Goal: Task Accomplishment & Management: Complete application form

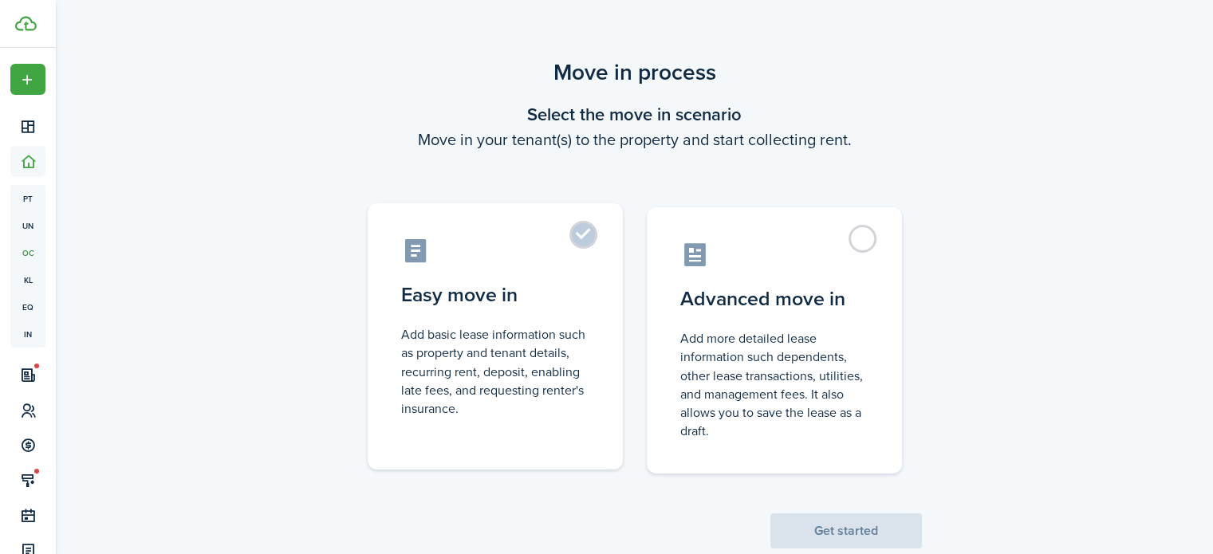
click at [557, 246] on control-radio-card-icon at bounding box center [495, 251] width 188 height 28
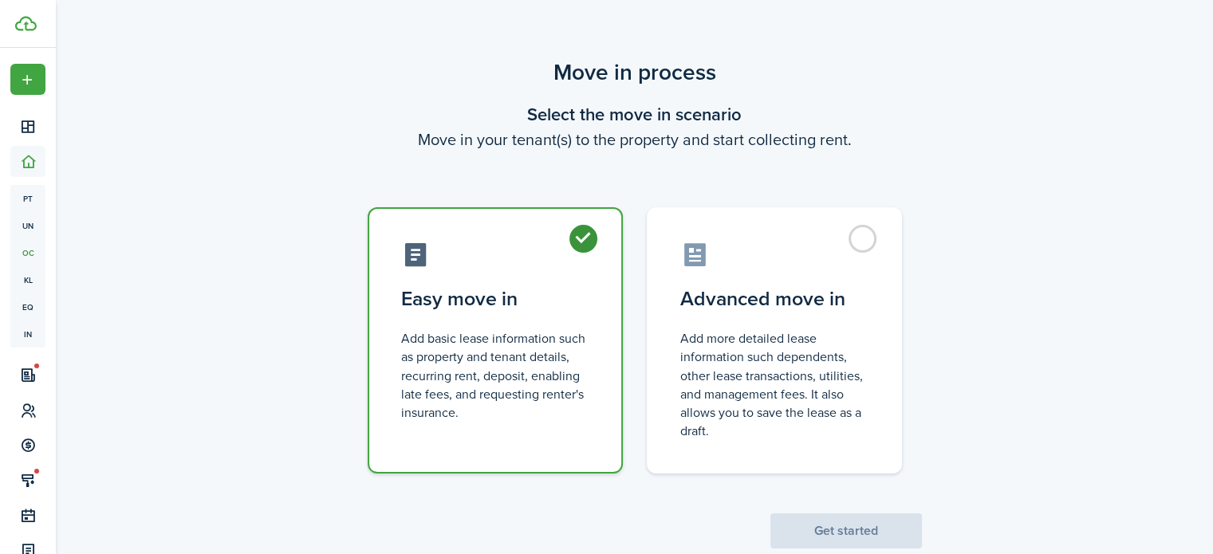
radio input "true"
click at [872, 522] on button "Get started" at bounding box center [846, 531] width 152 height 35
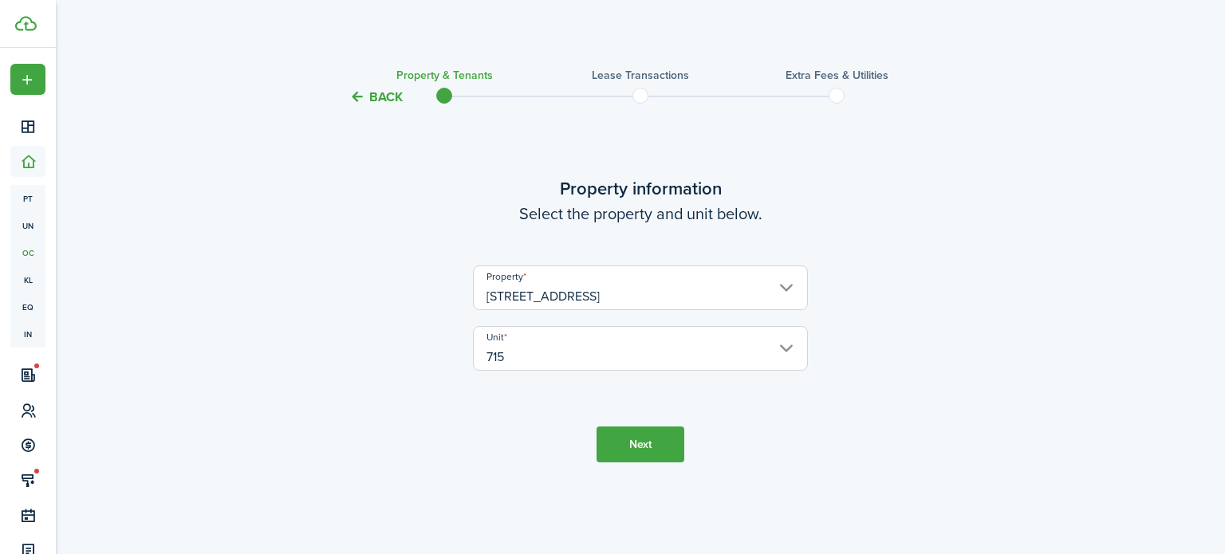
click at [634, 447] on button "Next" at bounding box center [640, 445] width 88 height 36
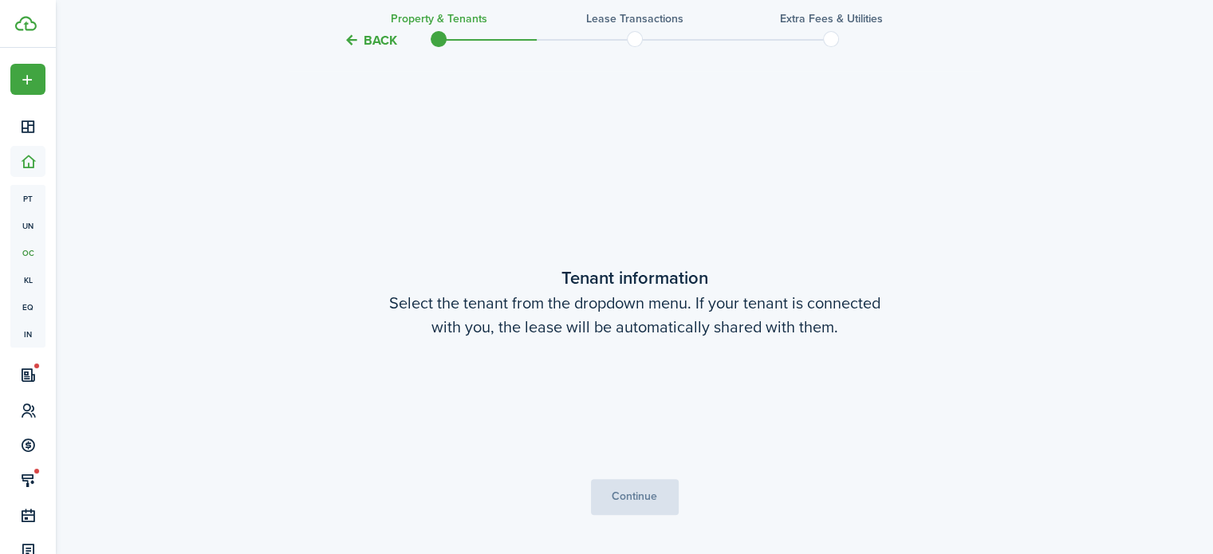
scroll to position [447, 0]
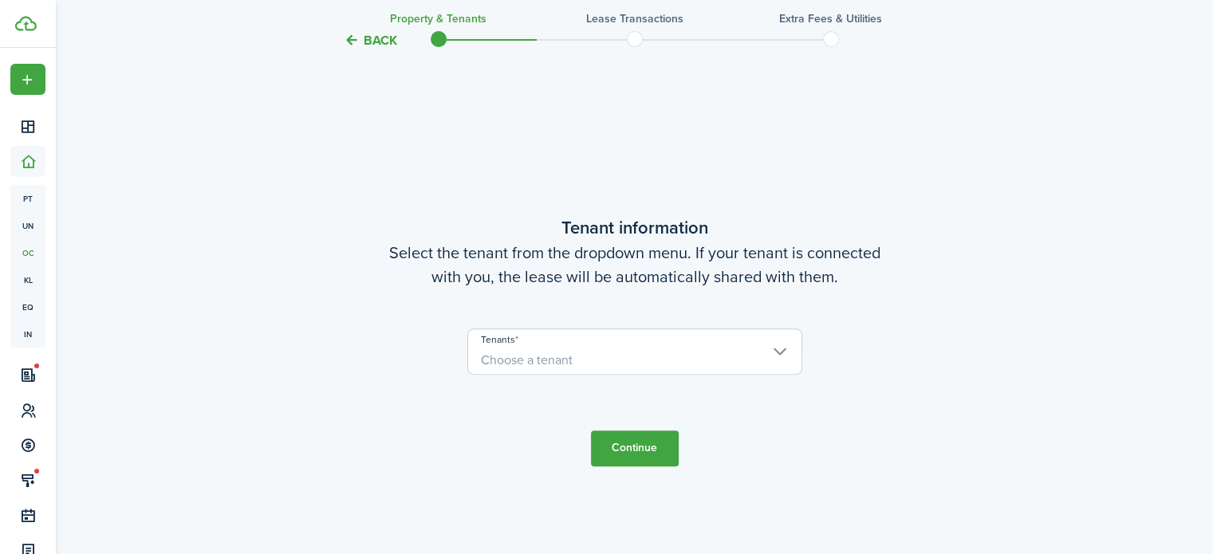
click at [588, 360] on span "Choose a tenant" at bounding box center [634, 360] width 333 height 27
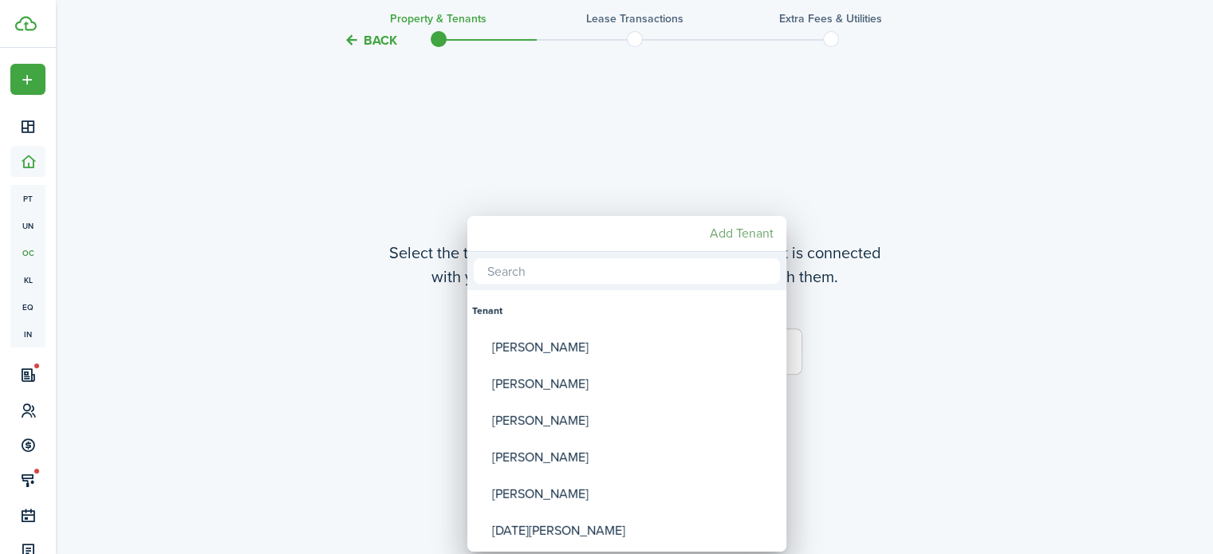
click at [749, 231] on mbsc-button "Add Tenant" at bounding box center [741, 233] width 77 height 29
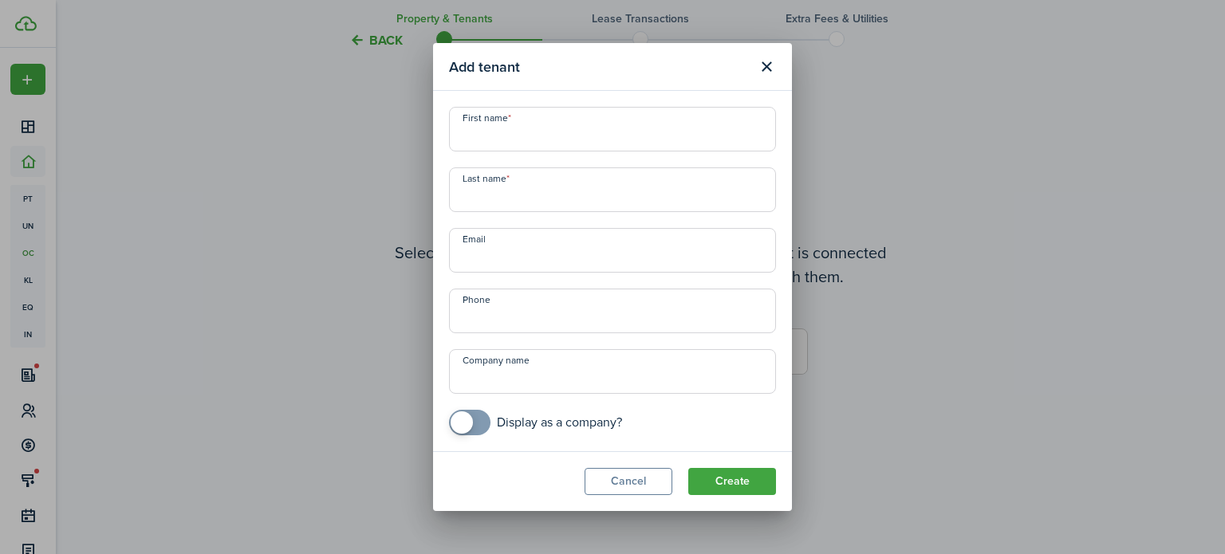
click at [556, 132] on input "First name" at bounding box center [612, 129] width 327 height 45
type input "[PERSON_NAME]"
type input "Almutairi"
paste input "[EMAIL_ADDRESS][DOMAIN_NAME]"
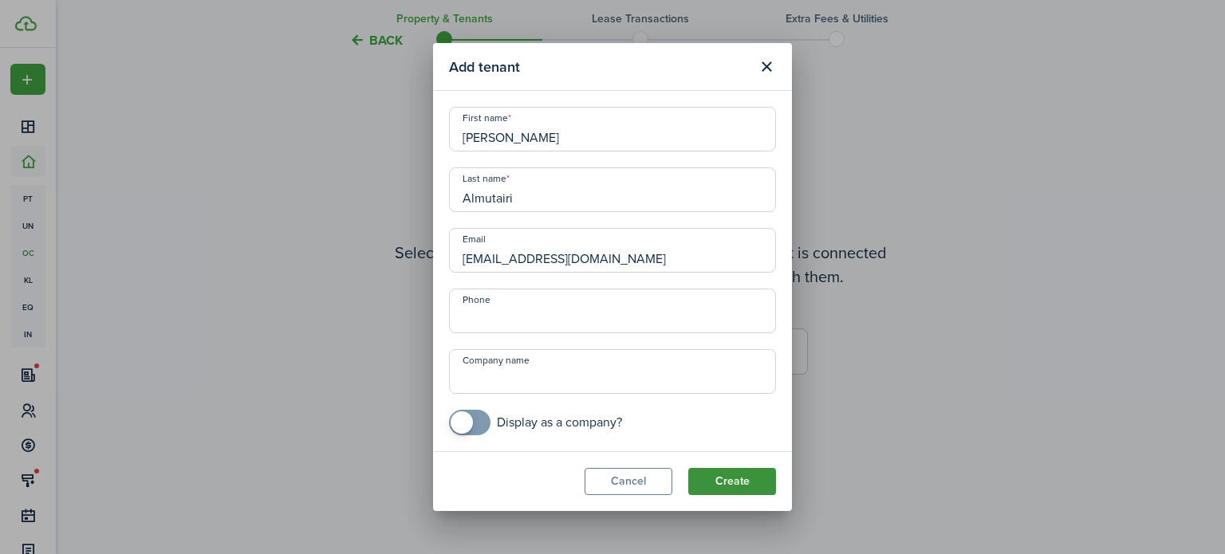
type input "[EMAIL_ADDRESS][DOMAIN_NAME]"
click at [716, 482] on button "Create" at bounding box center [732, 481] width 88 height 27
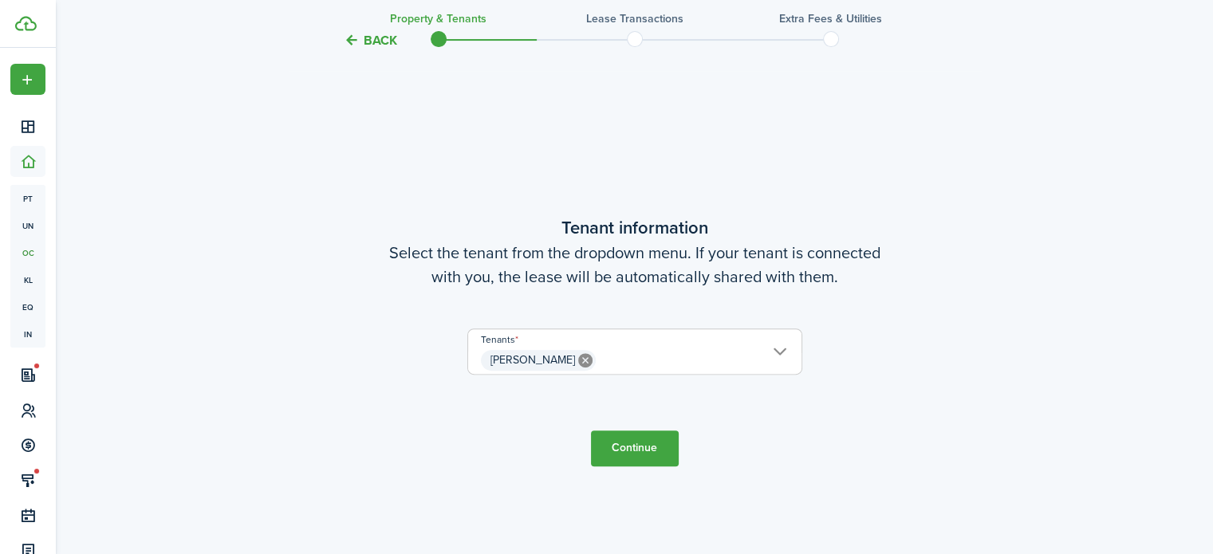
click at [625, 439] on button "Continue" at bounding box center [635, 449] width 88 height 36
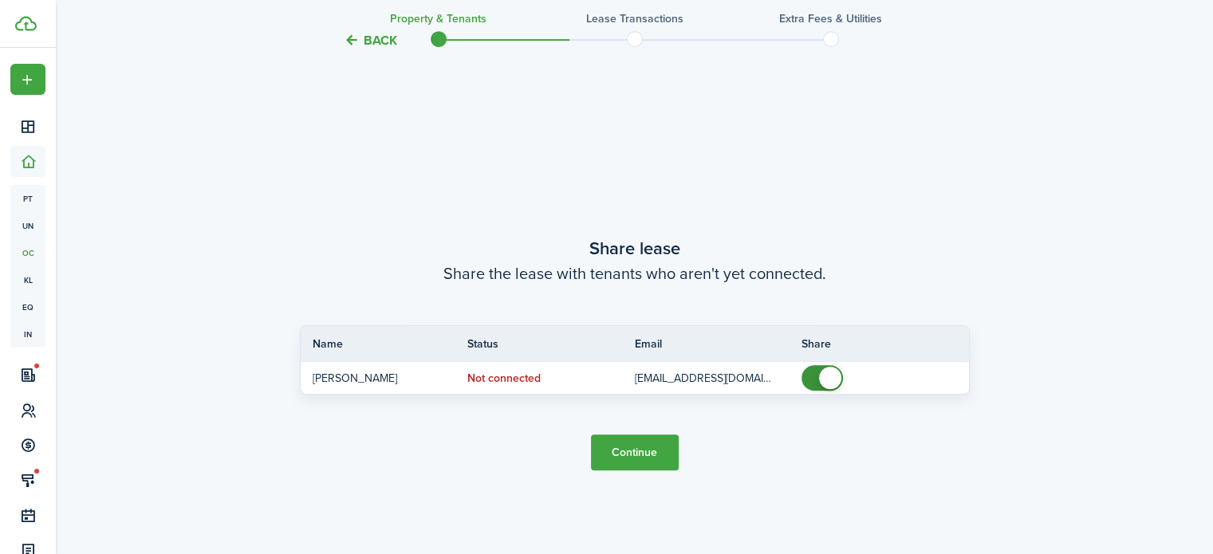
scroll to position [1002, 0]
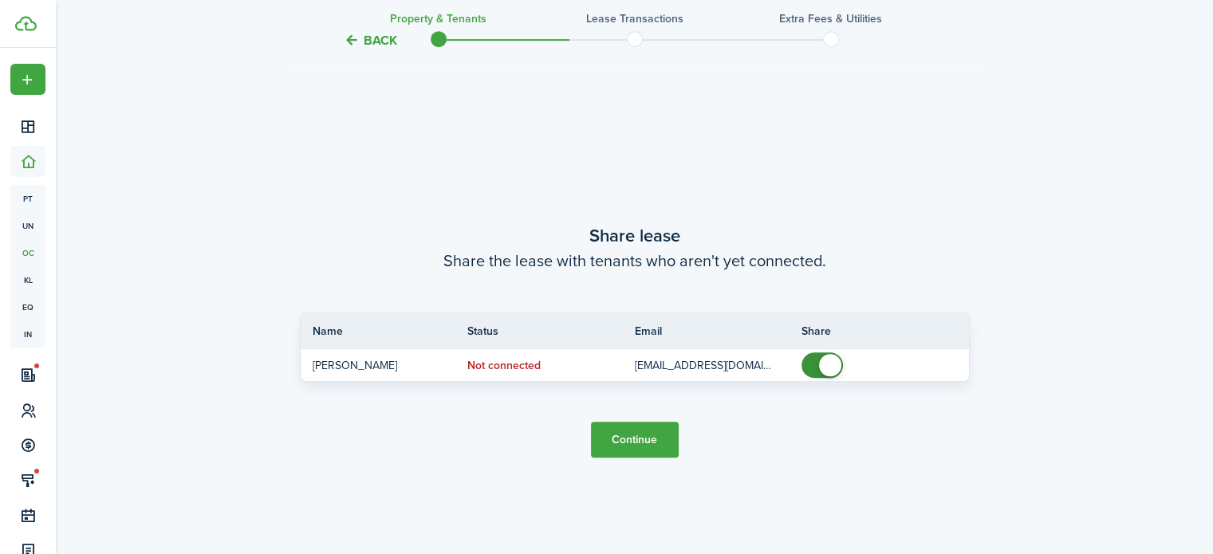
click at [638, 438] on button "Continue" at bounding box center [635, 440] width 88 height 36
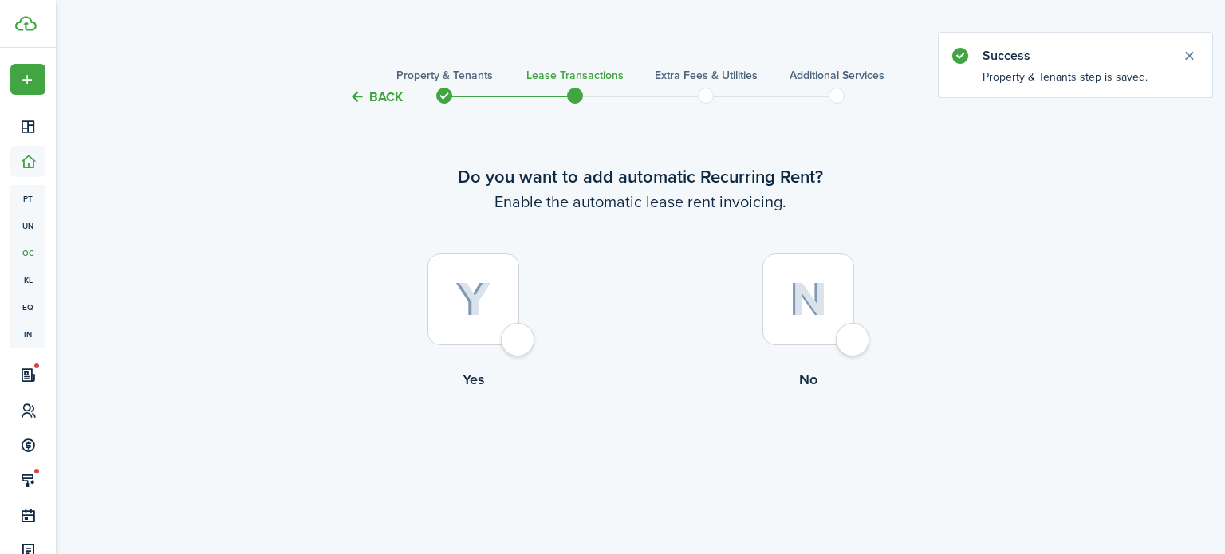
click at [513, 340] on div at bounding box center [473, 300] width 92 height 92
radio input "true"
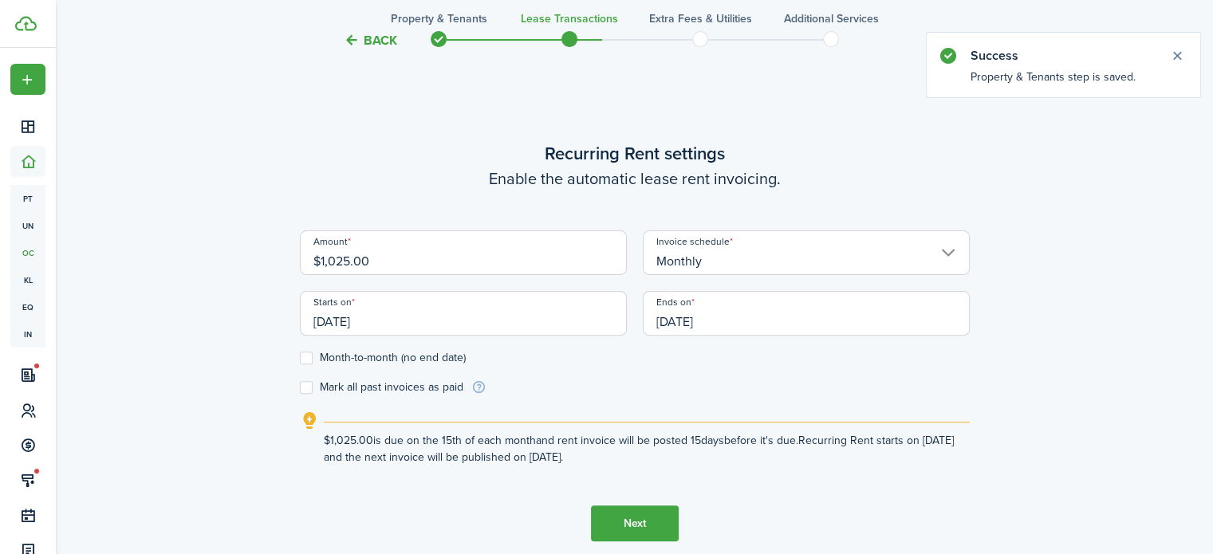
scroll to position [447, 0]
click at [380, 321] on input "[DATE]" at bounding box center [463, 312] width 327 height 45
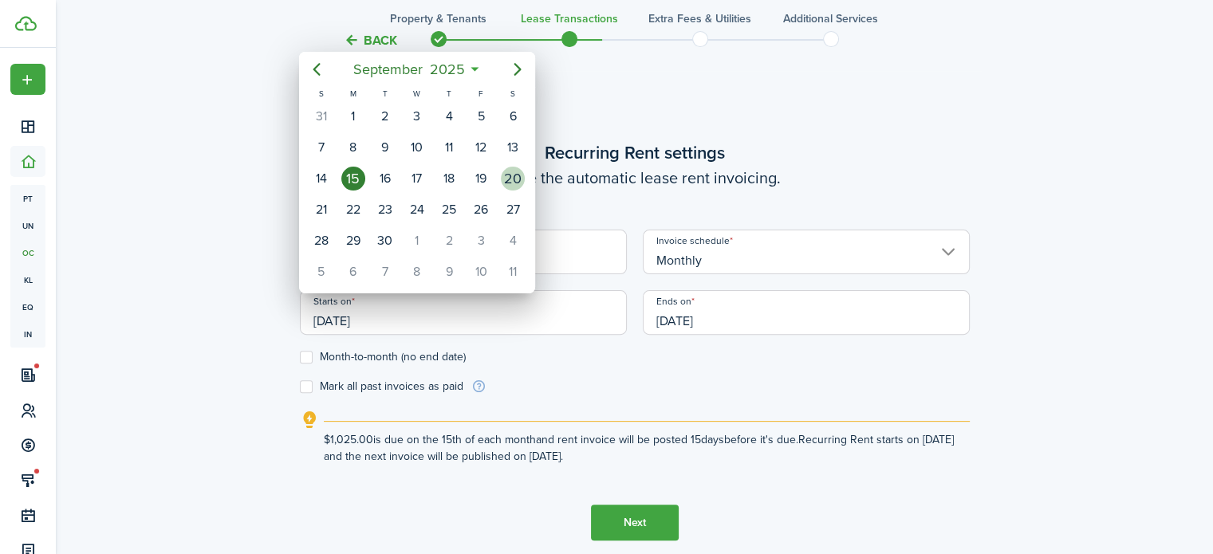
click at [506, 178] on div "20" at bounding box center [513, 179] width 24 height 24
type input "[DATE]"
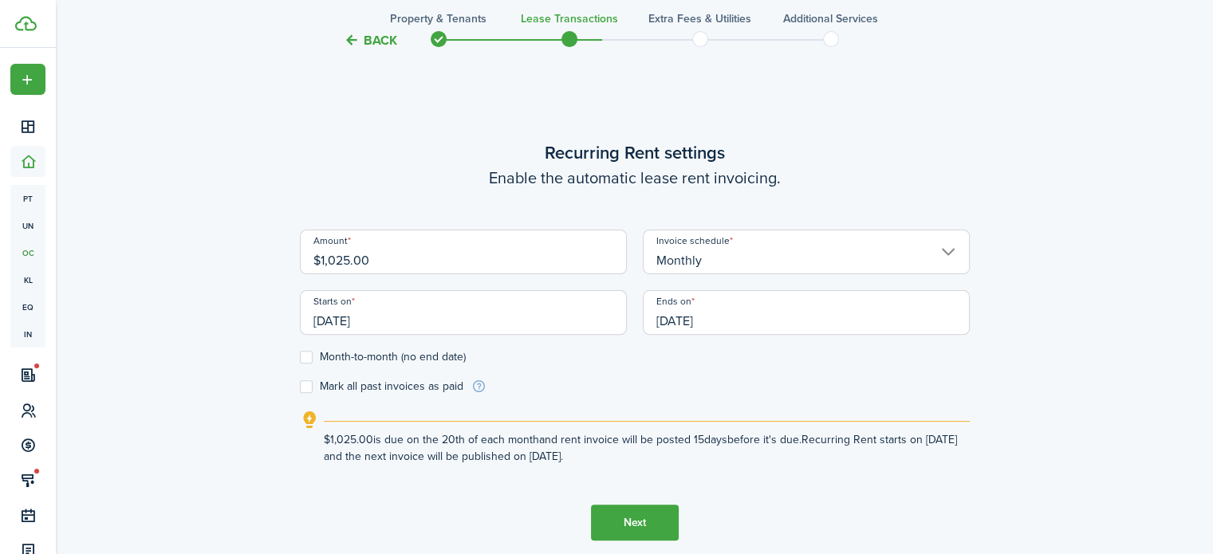
click at [697, 315] on input "[DATE]" at bounding box center [806, 312] width 327 height 45
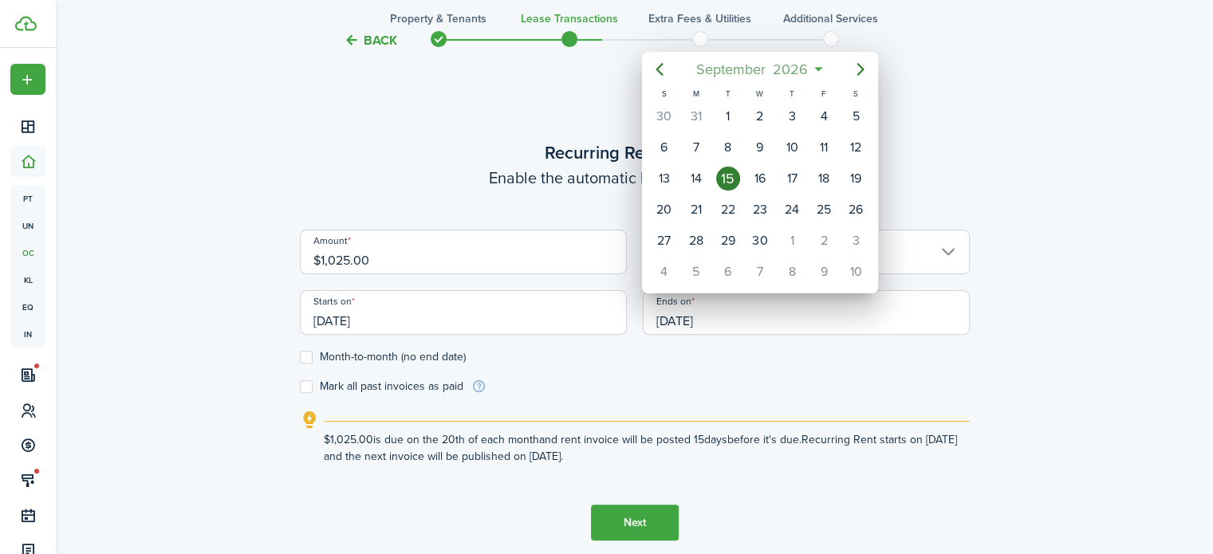
click at [813, 67] on mbsc-button "[DATE]" at bounding box center [752, 69] width 132 height 29
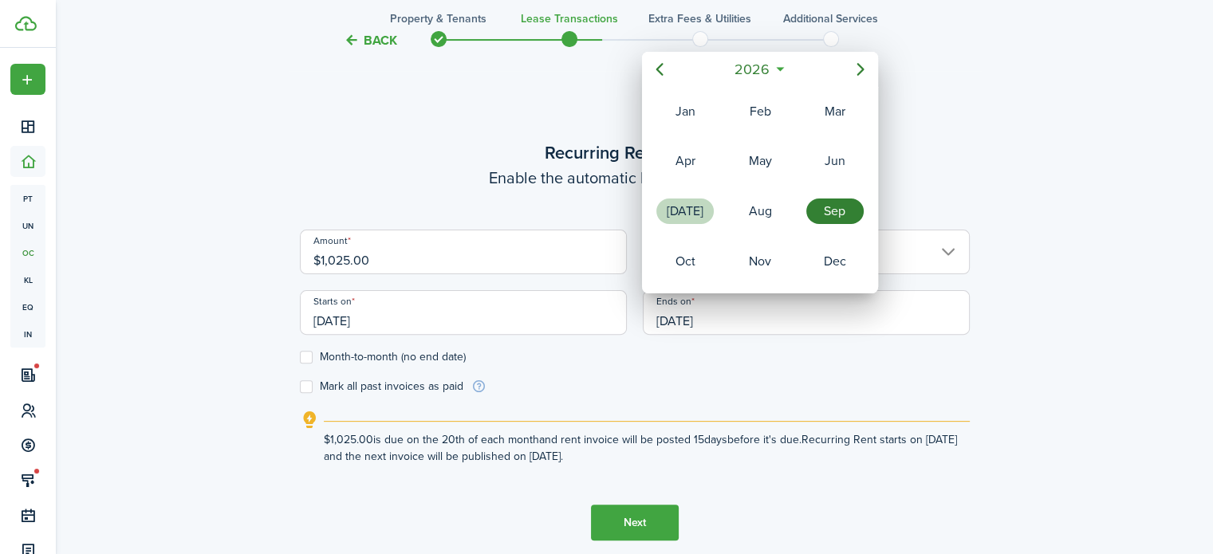
drag, startPoint x: 705, startPoint y: 196, endPoint x: 719, endPoint y: 207, distance: 18.2
click at [703, 199] on div "[DATE]" at bounding box center [684, 212] width 57 height 26
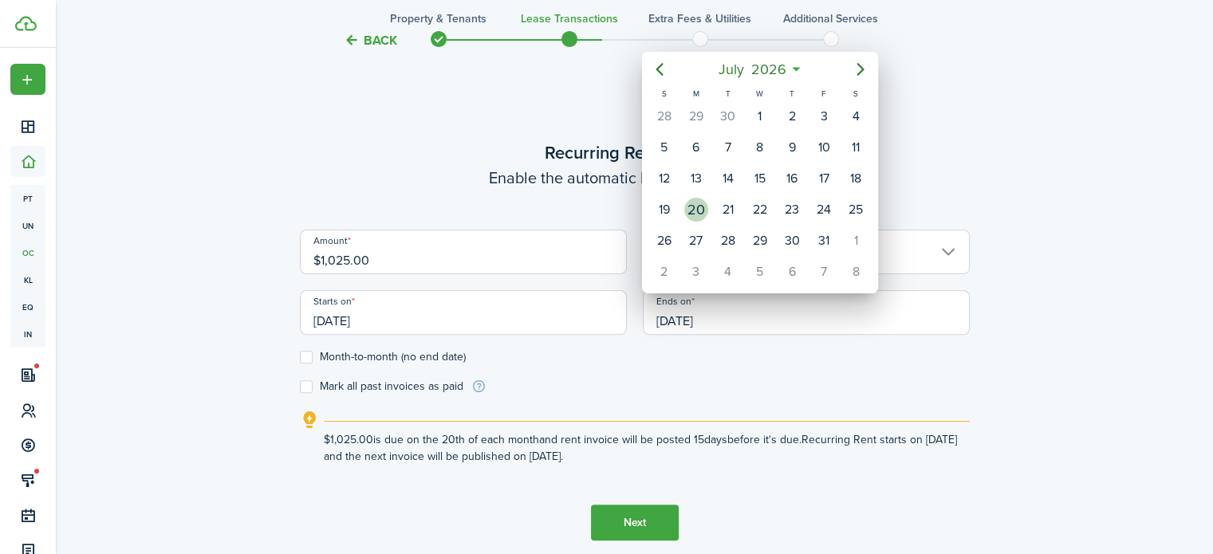
click at [706, 204] on div "20" at bounding box center [696, 210] width 24 height 24
type input "[DATE]"
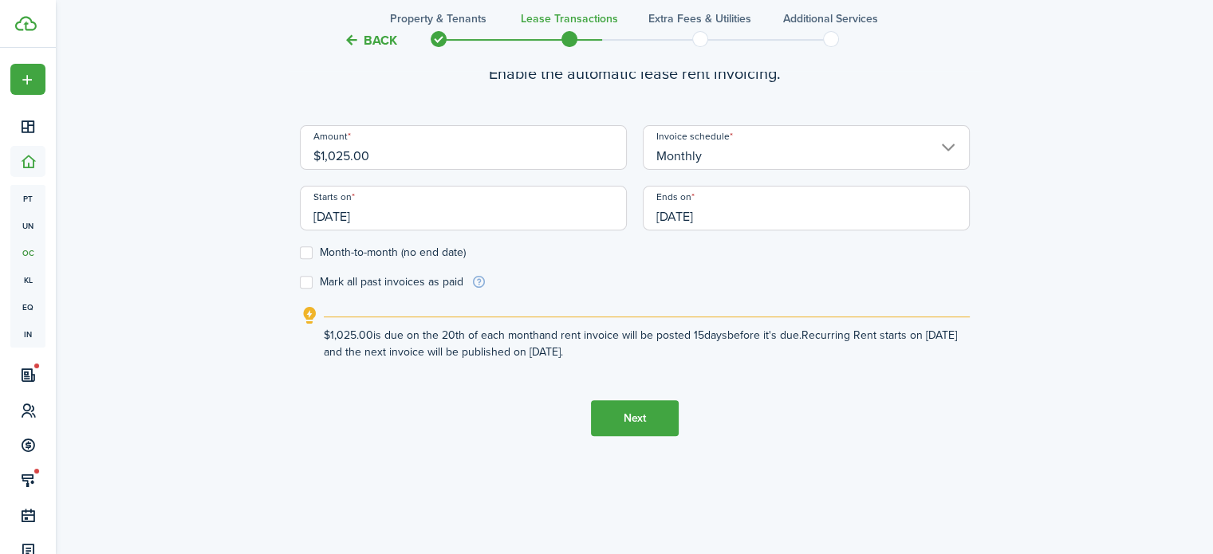
scroll to position [554, 0]
click at [616, 411] on button "Next" at bounding box center [635, 416] width 88 height 36
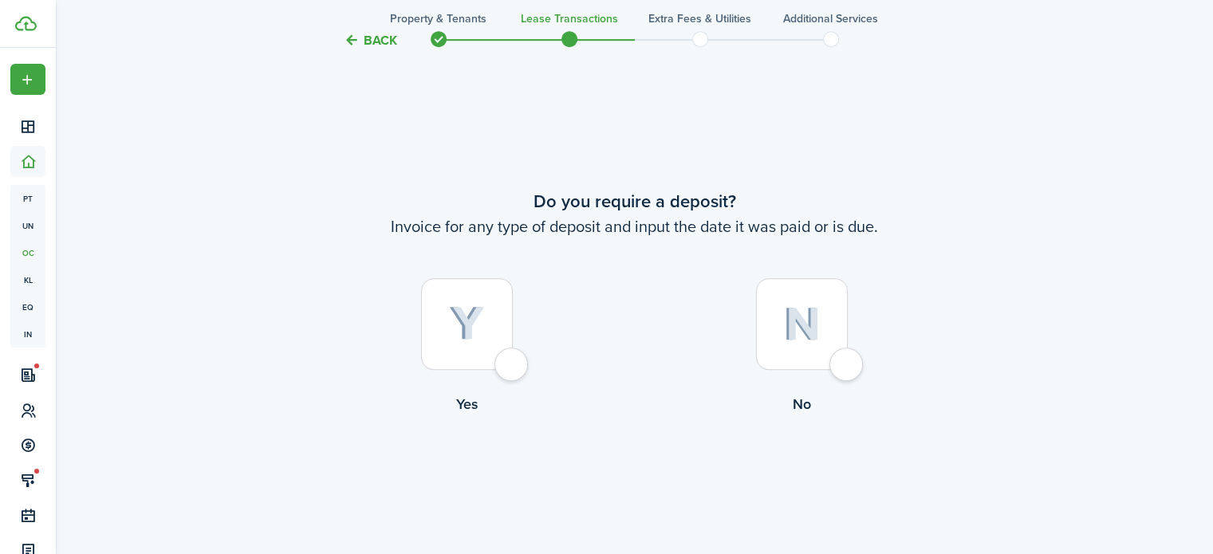
scroll to position [1002, 0]
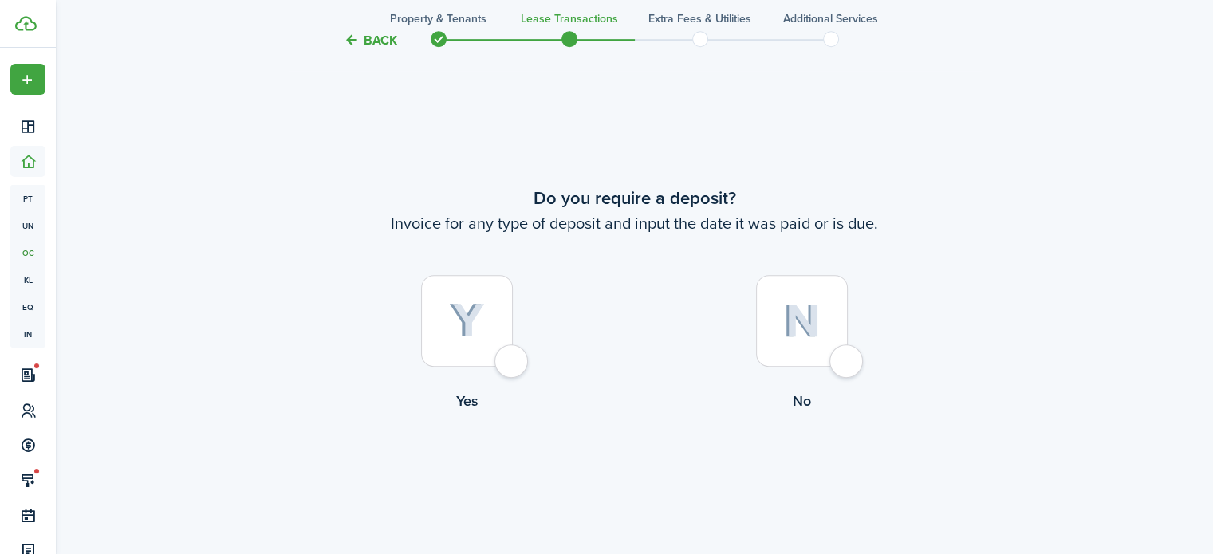
click at [842, 365] on div at bounding box center [802, 321] width 92 height 92
radio input "true"
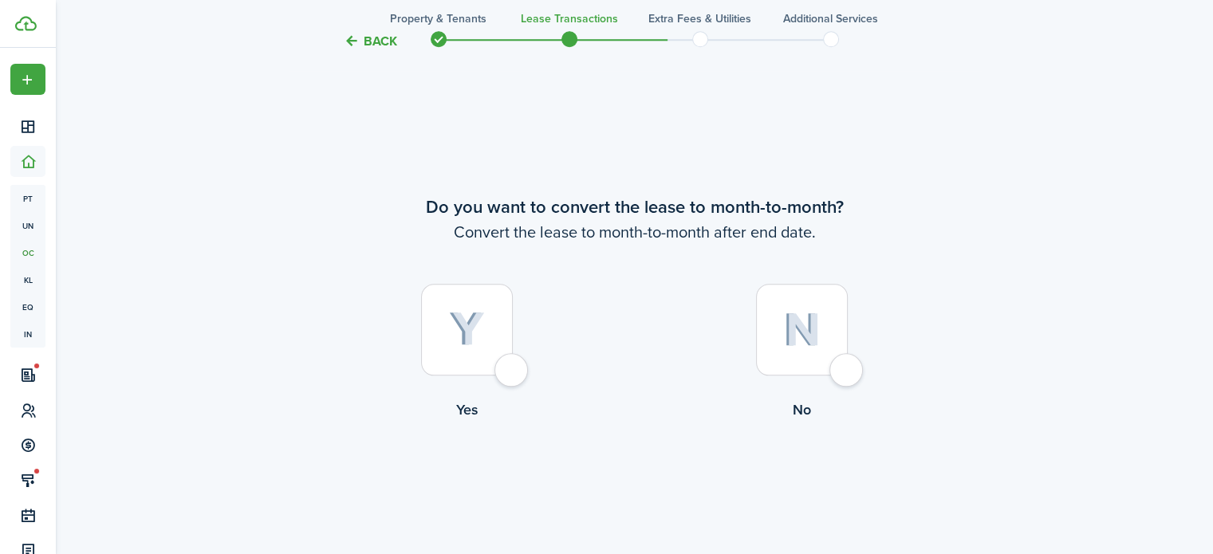
scroll to position [1557, 0]
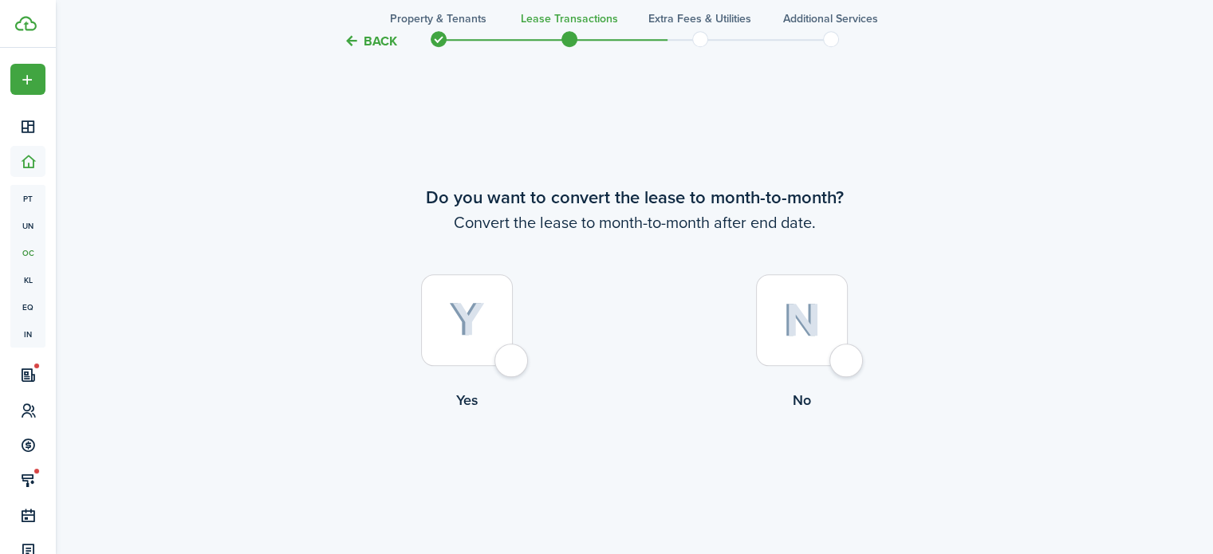
click at [836, 353] on div at bounding box center [802, 320] width 92 height 92
radio input "true"
click at [653, 470] on button "Continue" at bounding box center [635, 477] width 88 height 36
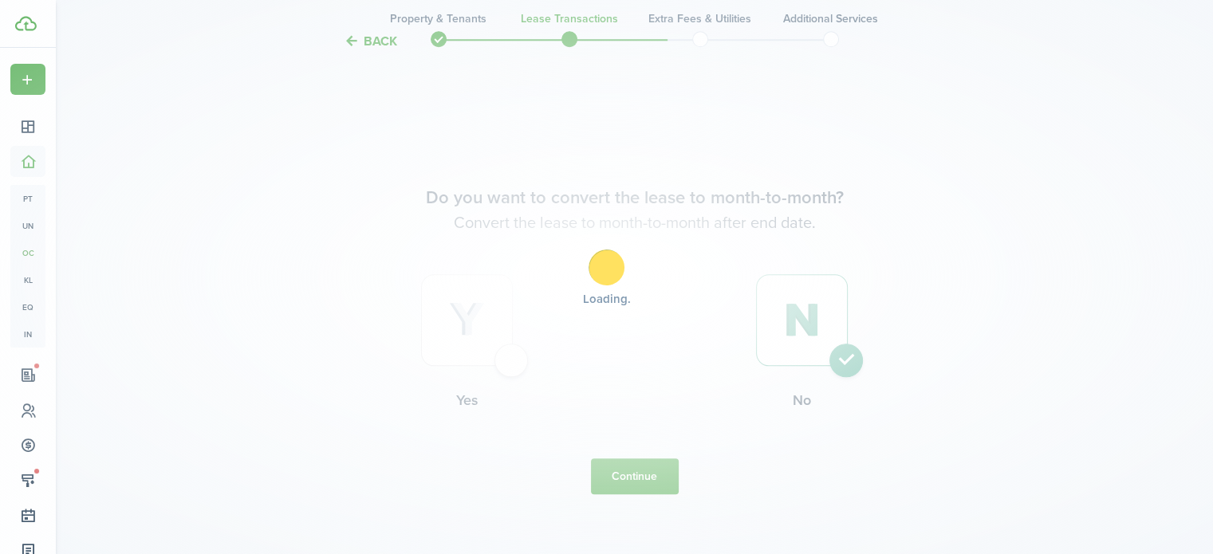
scroll to position [0, 0]
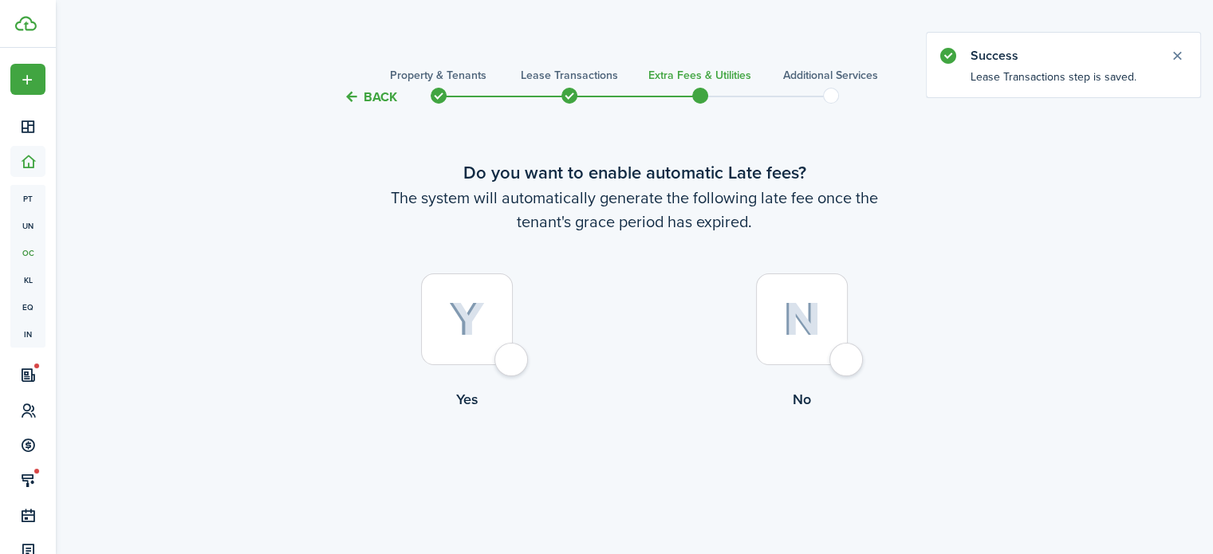
click at [510, 356] on div at bounding box center [467, 320] width 92 height 92
radio input "true"
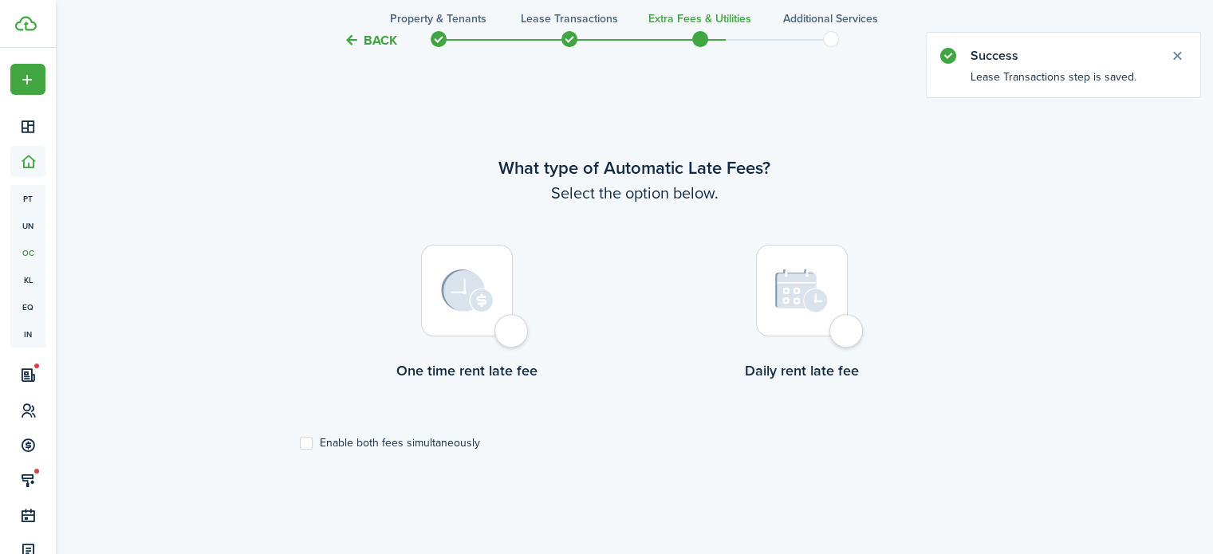
click at [513, 328] on div at bounding box center [467, 291] width 92 height 92
radio input "true"
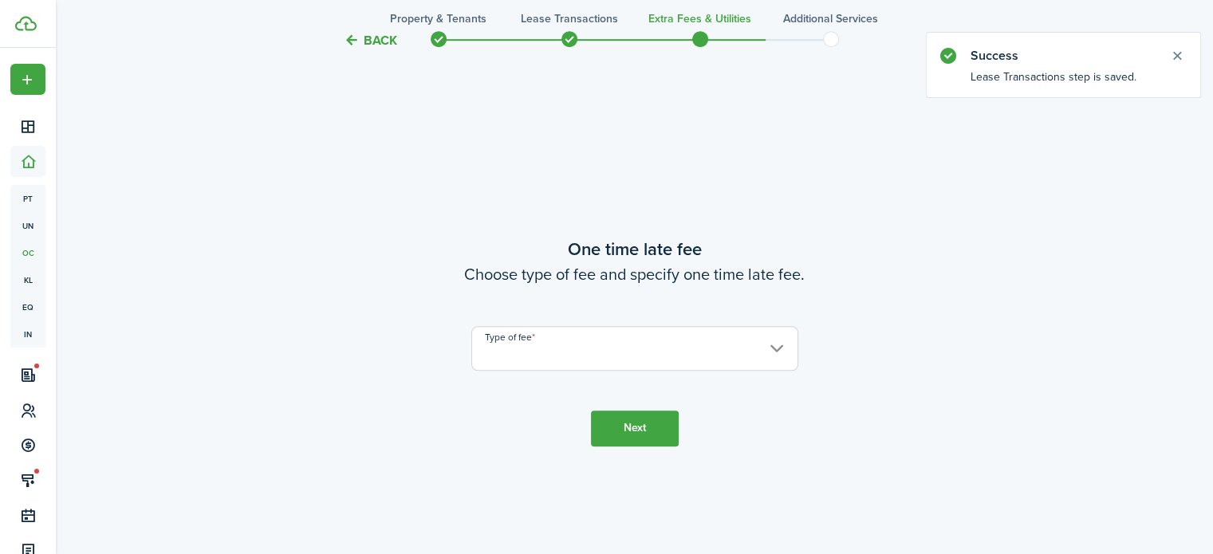
scroll to position [1017, 0]
click at [525, 348] on input "Type of fee" at bounding box center [634, 347] width 327 height 45
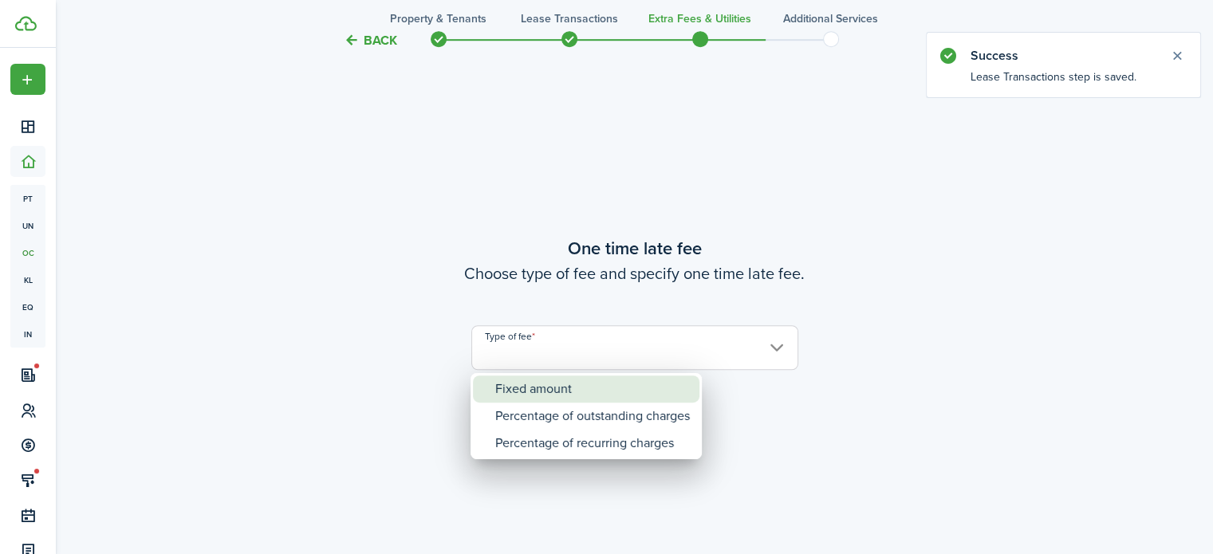
click at [541, 395] on div "Fixed amount" at bounding box center [592, 389] width 195 height 27
type input "Fixed amount"
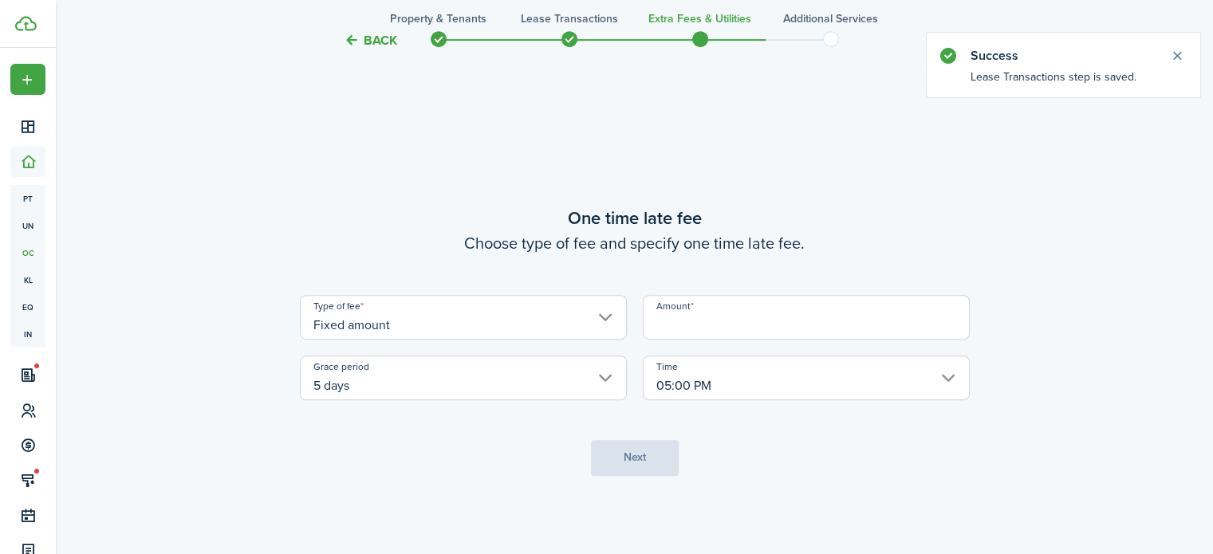
click at [686, 329] on input "Amount" at bounding box center [806, 317] width 327 height 45
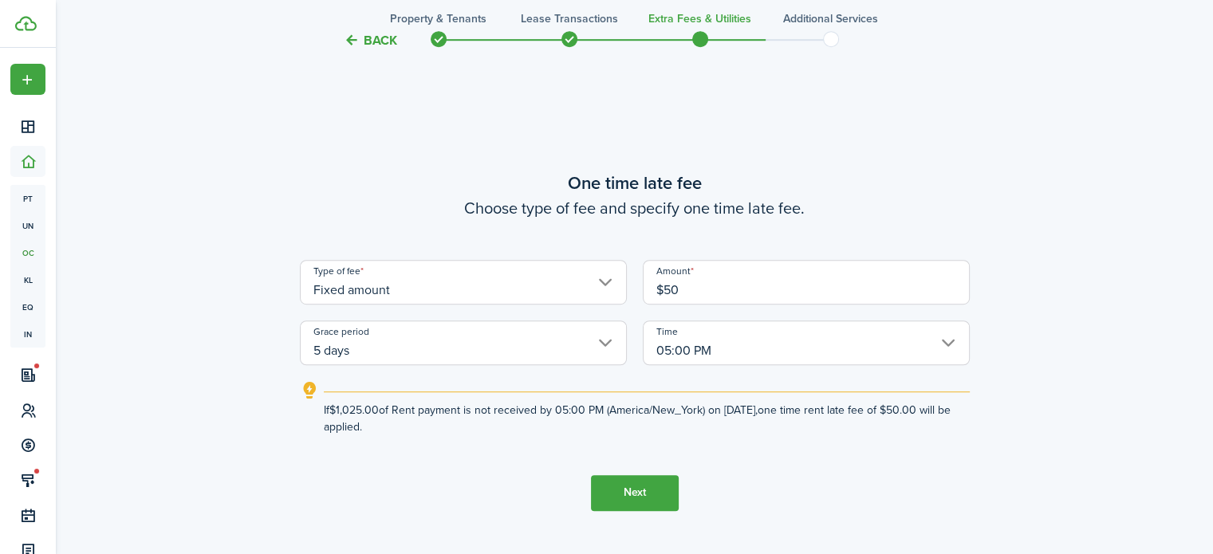
type input "$50.00"
click at [644, 490] on button "Next" at bounding box center [635, 493] width 88 height 36
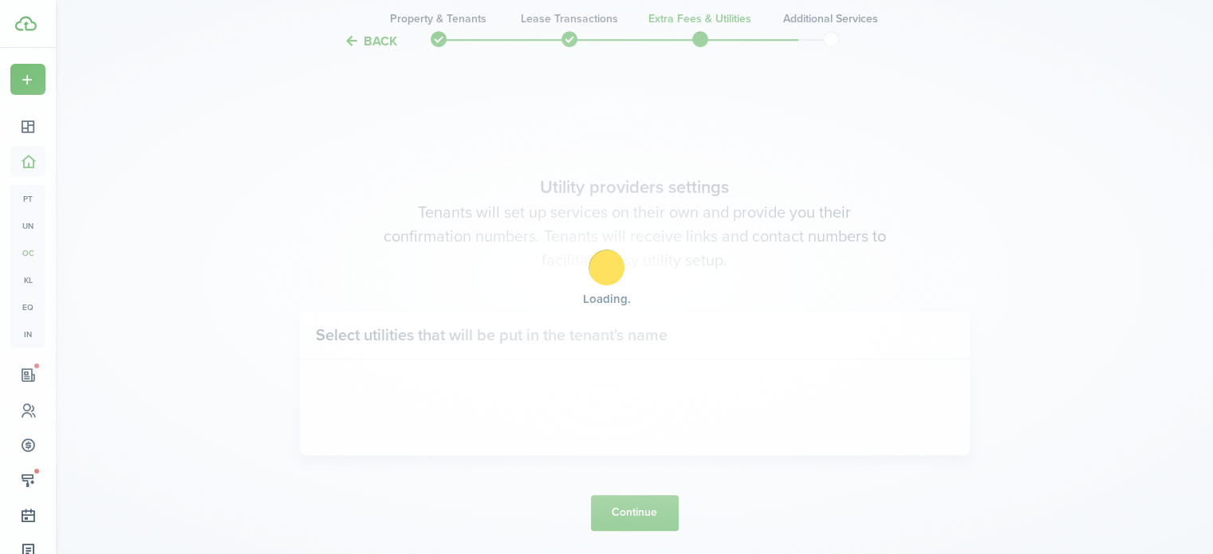
scroll to position [1571, 0]
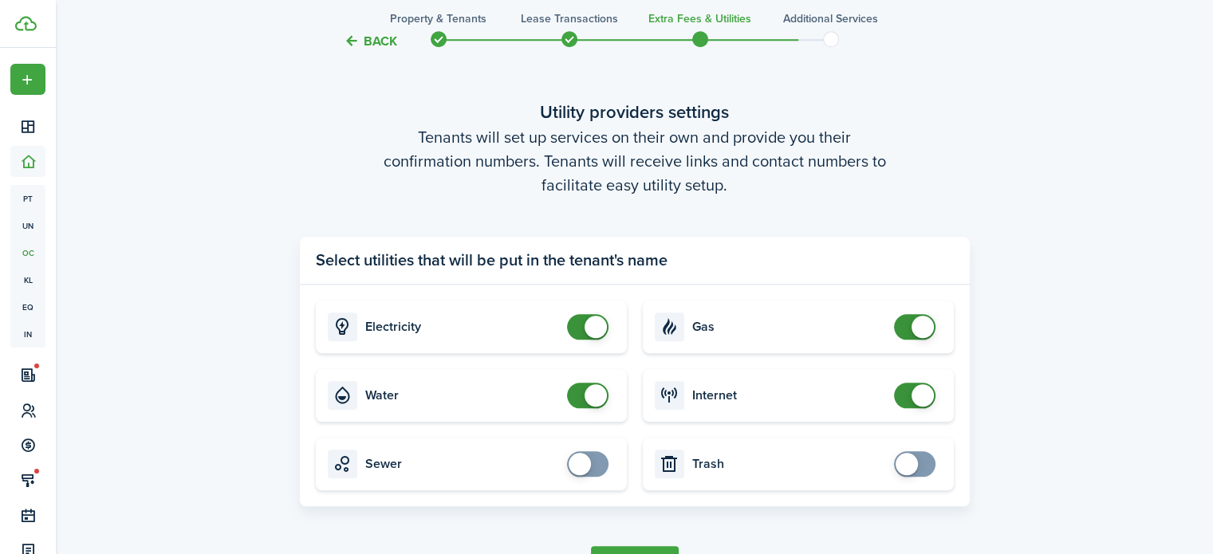
checkbox input "false"
click at [917, 325] on span at bounding box center [922, 327] width 22 height 22
checkbox input "false"
click at [925, 401] on span at bounding box center [922, 395] width 22 height 22
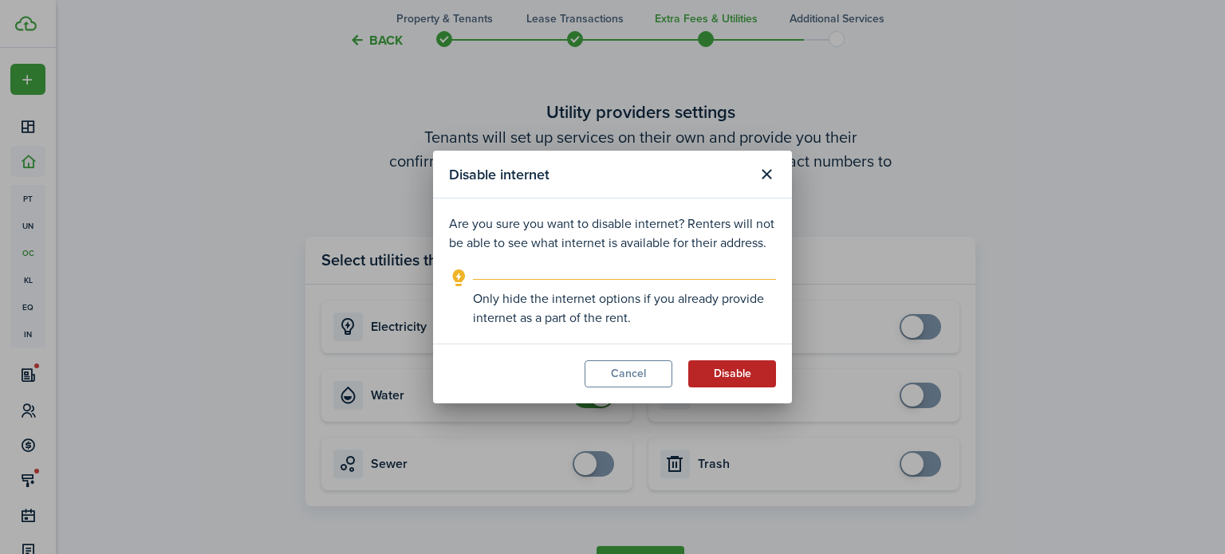
click at [714, 370] on button "Disable" at bounding box center [732, 373] width 88 height 27
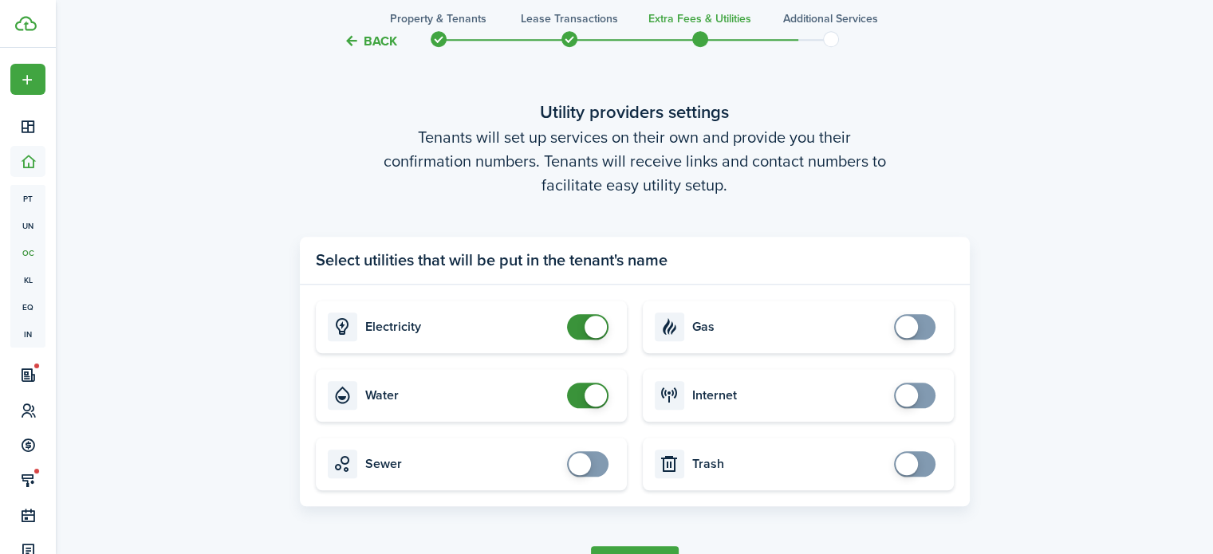
drag, startPoint x: 590, startPoint y: 395, endPoint x: 591, endPoint y: 404, distance: 9.6
checkbox input "false"
click at [590, 394] on span at bounding box center [596, 395] width 22 height 22
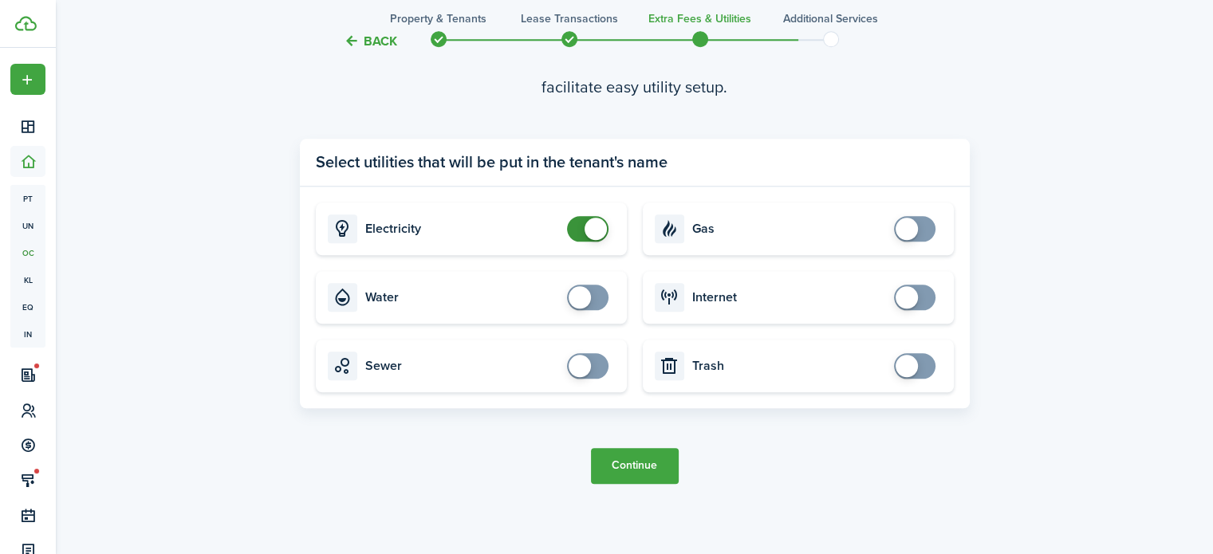
scroll to position [1678, 0]
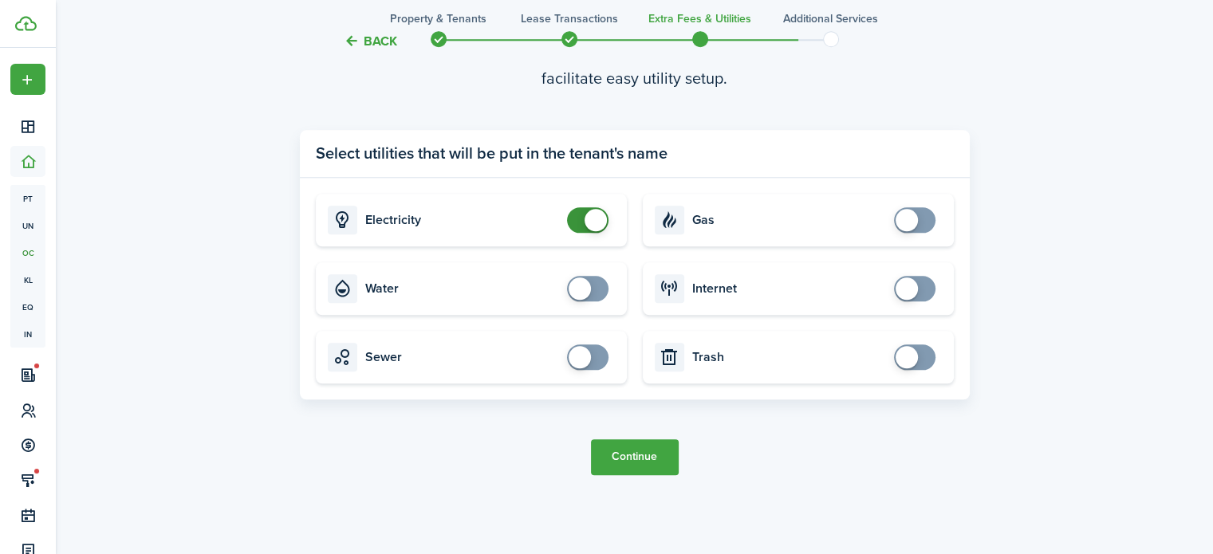
click at [650, 455] on button "Continue" at bounding box center [635, 457] width 88 height 36
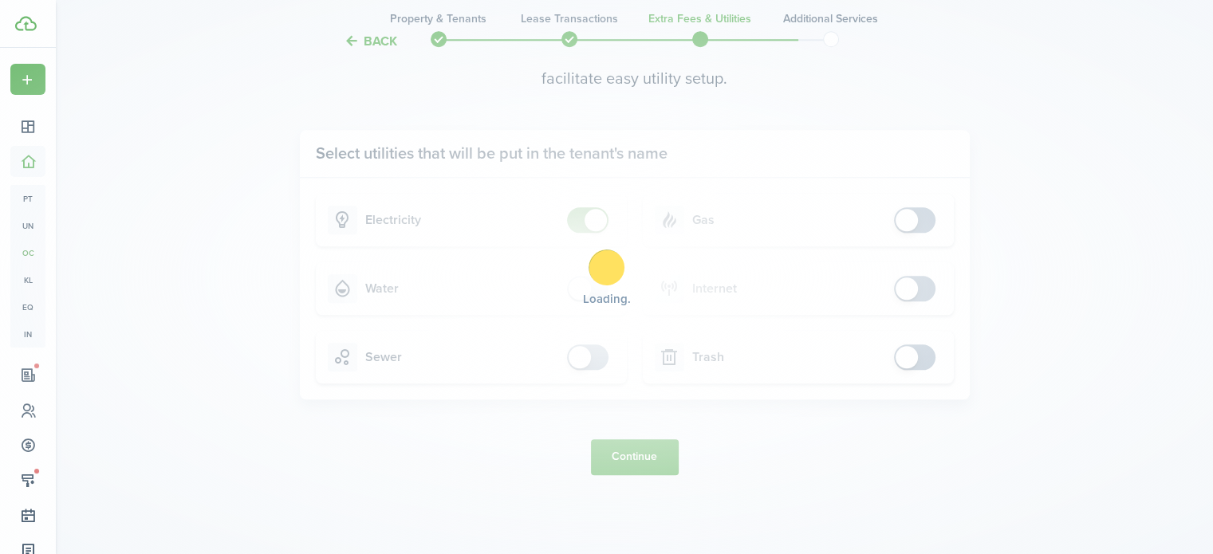
scroll to position [0, 0]
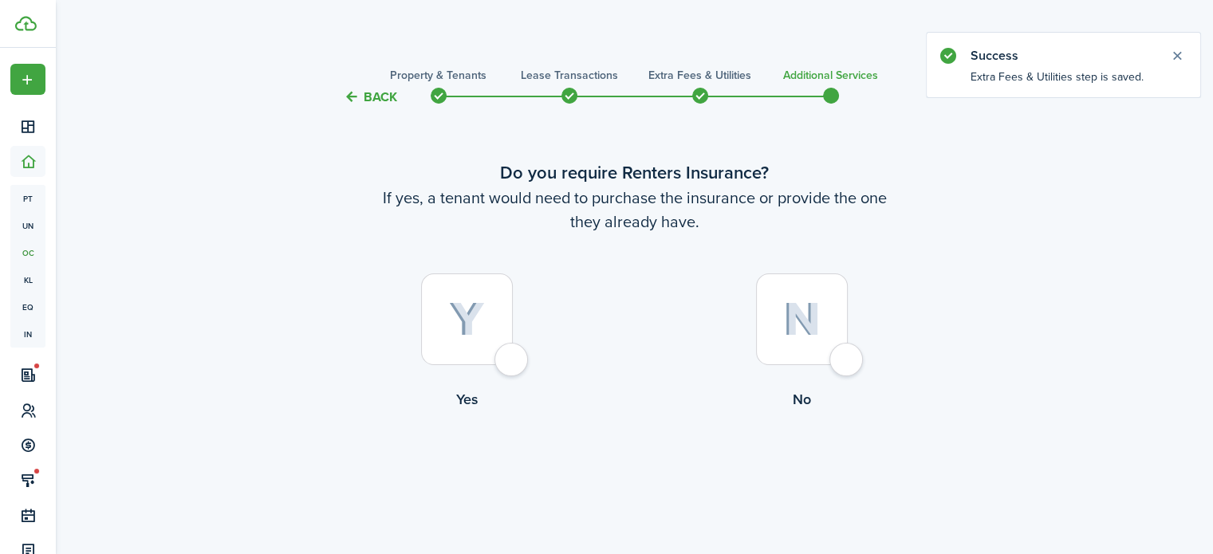
click at [512, 356] on div at bounding box center [467, 320] width 92 height 92
radio input "true"
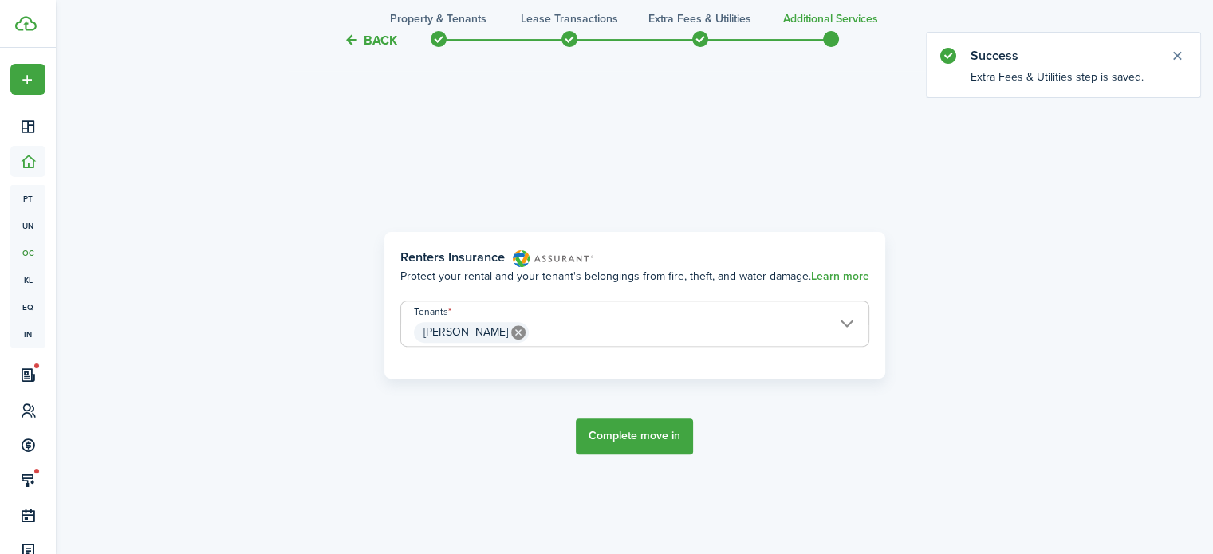
scroll to position [463, 0]
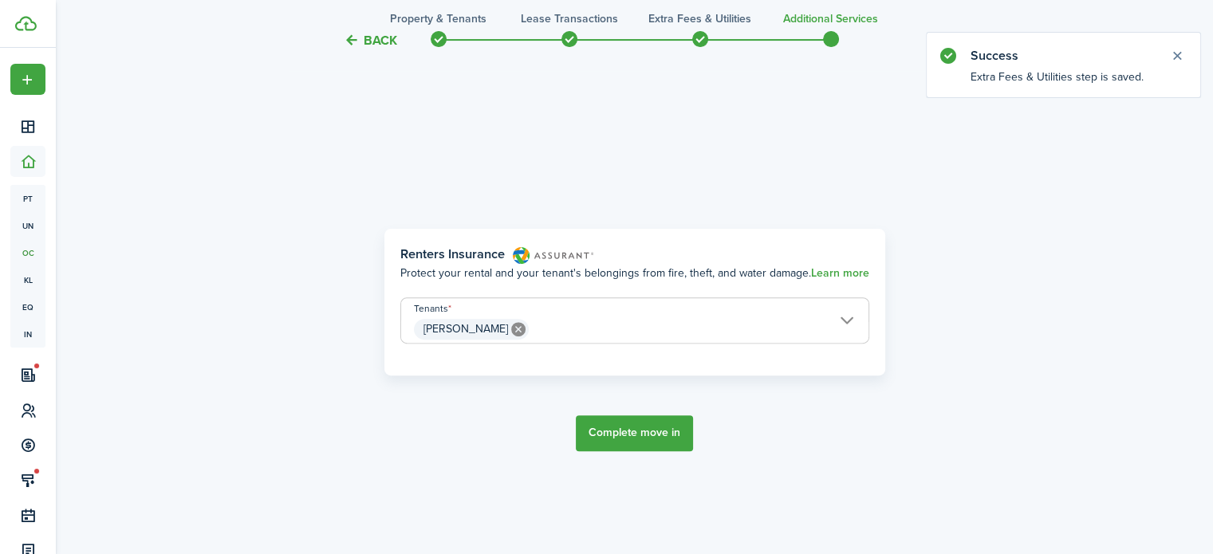
click at [612, 421] on button "Complete move in" at bounding box center [634, 433] width 117 height 36
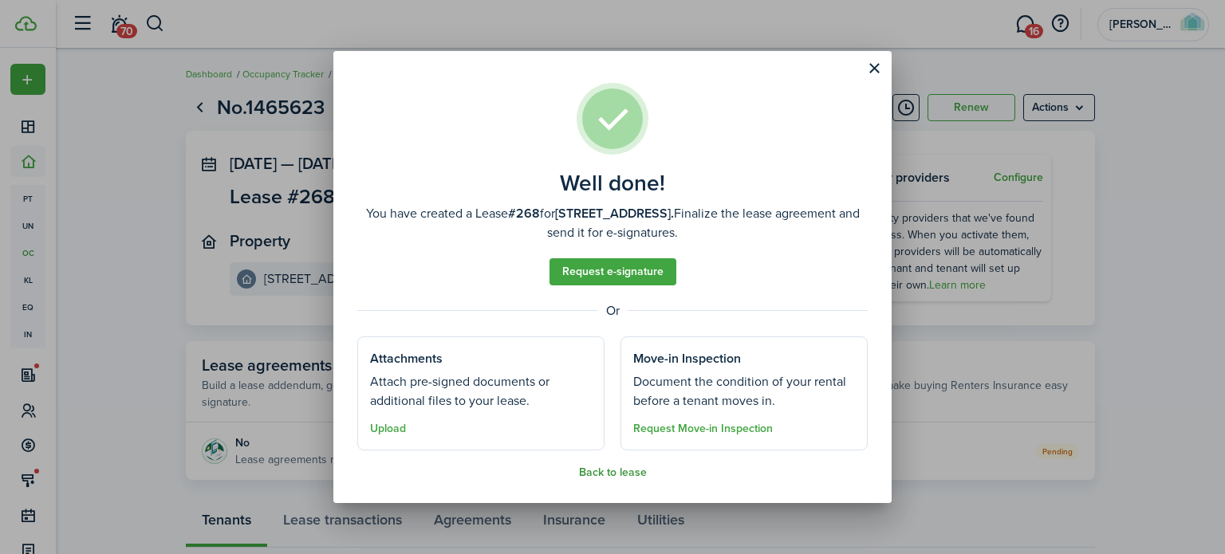
click at [620, 474] on button "Back to lease" at bounding box center [613, 472] width 68 height 13
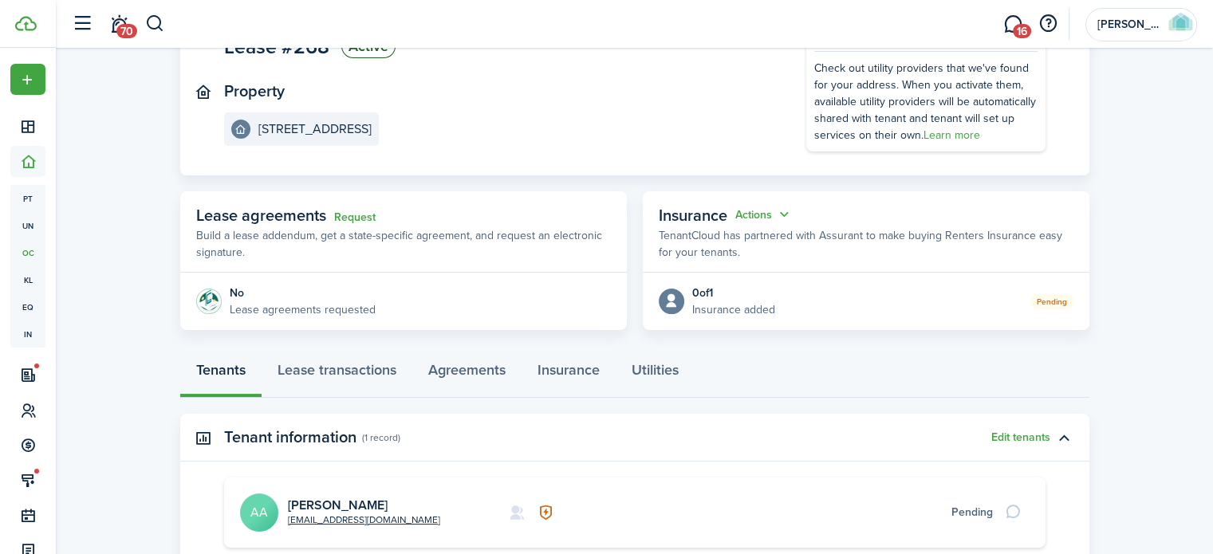
scroll to position [159, 0]
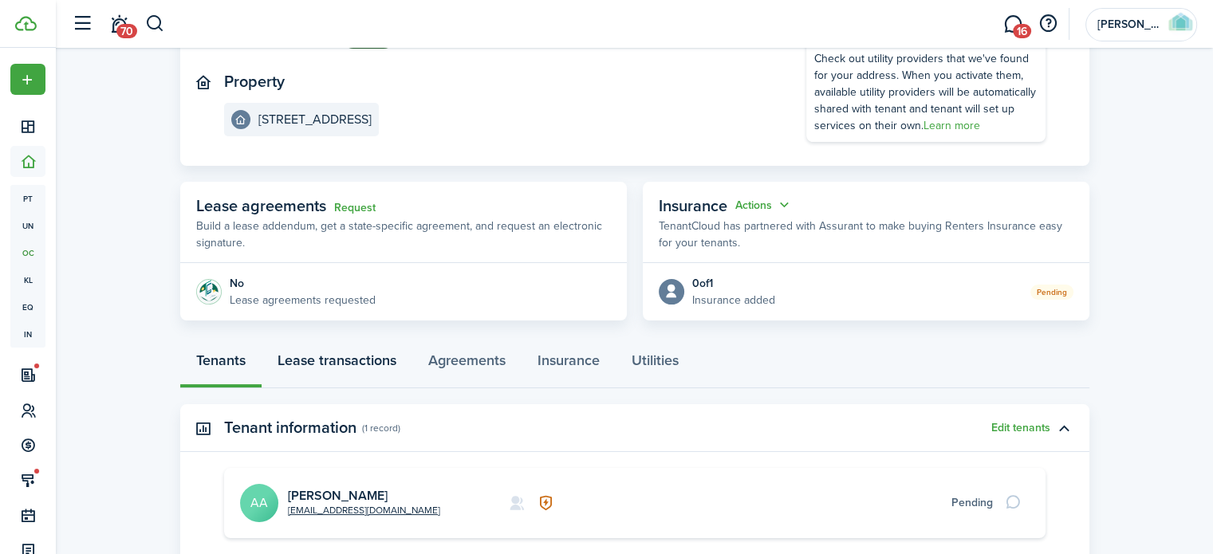
click at [346, 366] on link "Lease transactions" at bounding box center [337, 364] width 151 height 48
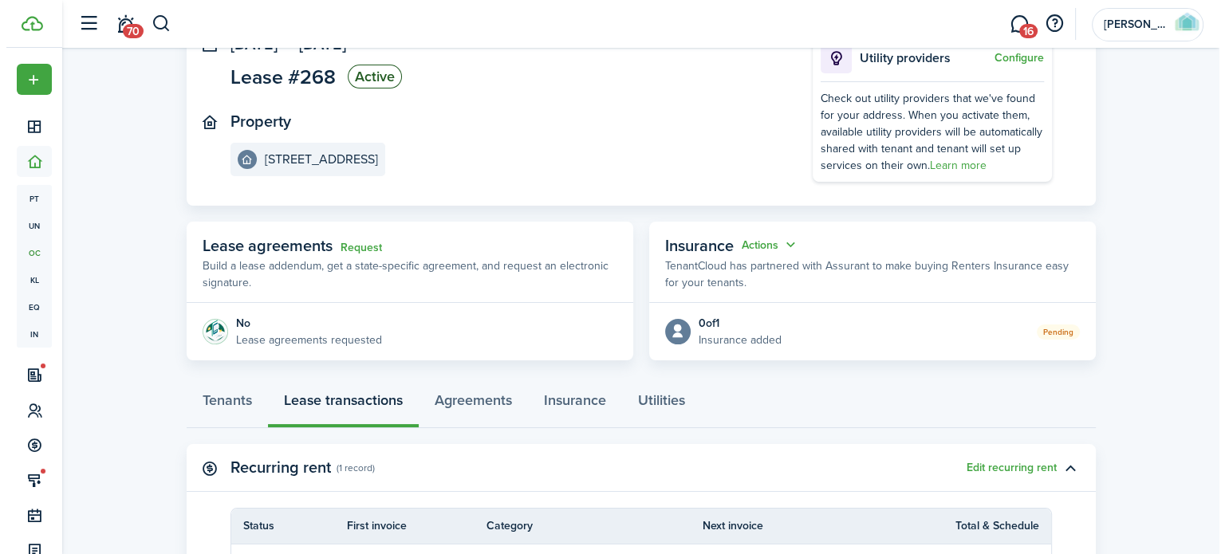
scroll to position [319, 0]
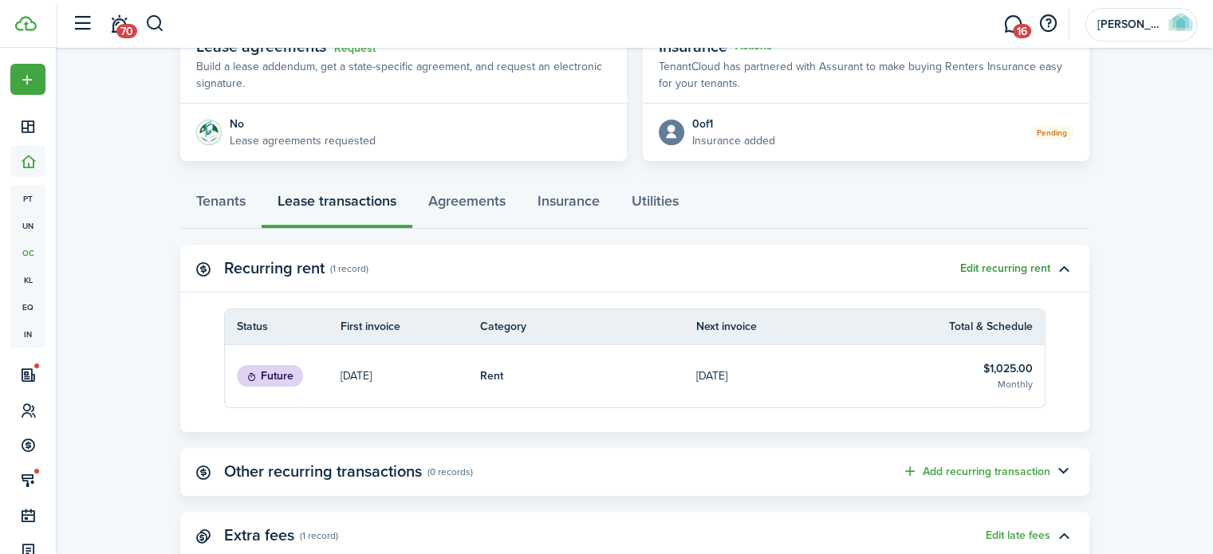
click at [1006, 265] on button "Edit recurring rent" at bounding box center [1005, 268] width 90 height 13
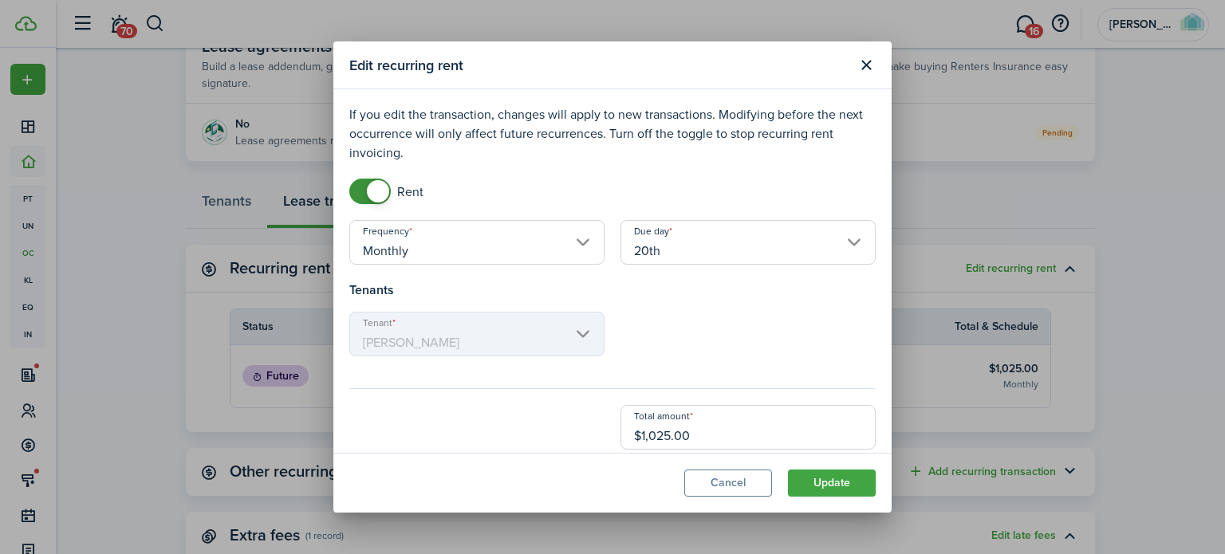
click at [661, 232] on input "20th" at bounding box center [747, 242] width 255 height 45
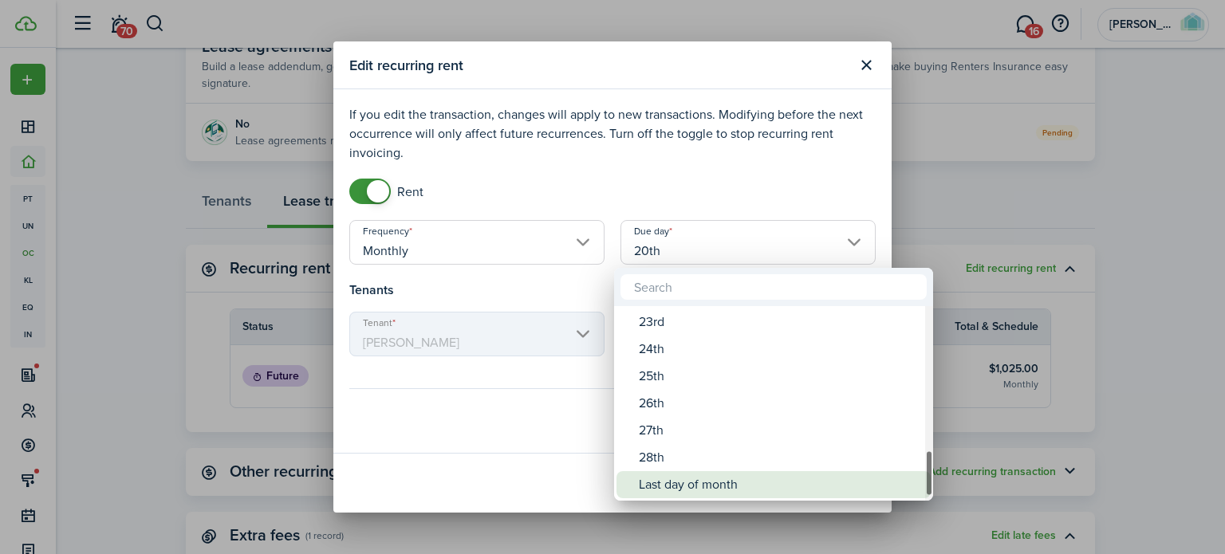
click at [700, 482] on div "Last day of month" at bounding box center [780, 484] width 282 height 27
type input "Last day of month"
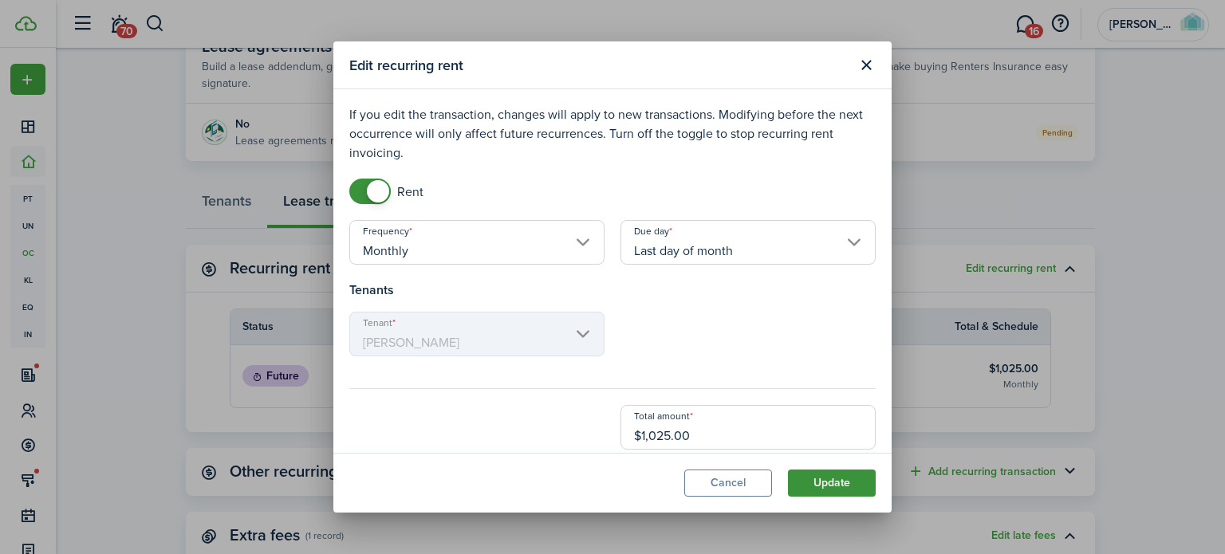
click at [840, 484] on button "Update" at bounding box center [832, 483] width 88 height 27
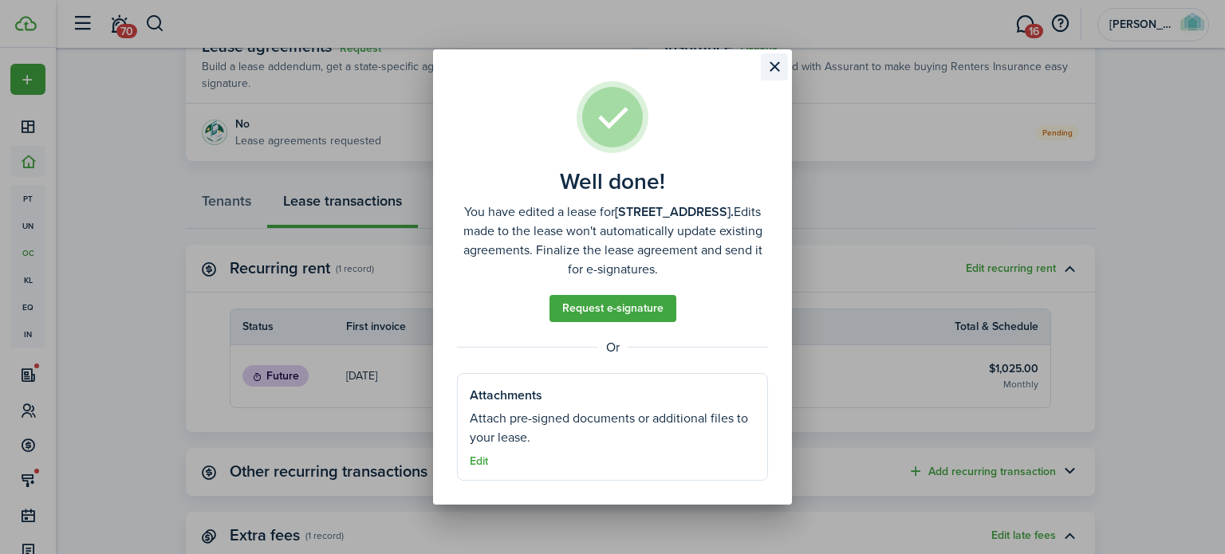
click at [775, 61] on button "Close modal" at bounding box center [774, 66] width 27 height 27
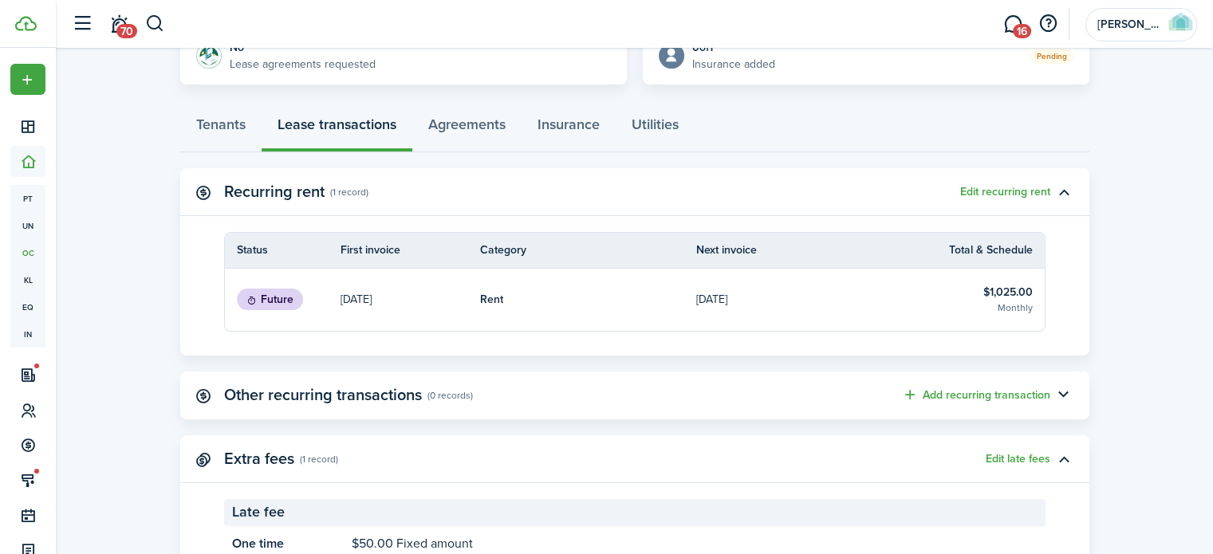
scroll to position [461, 0]
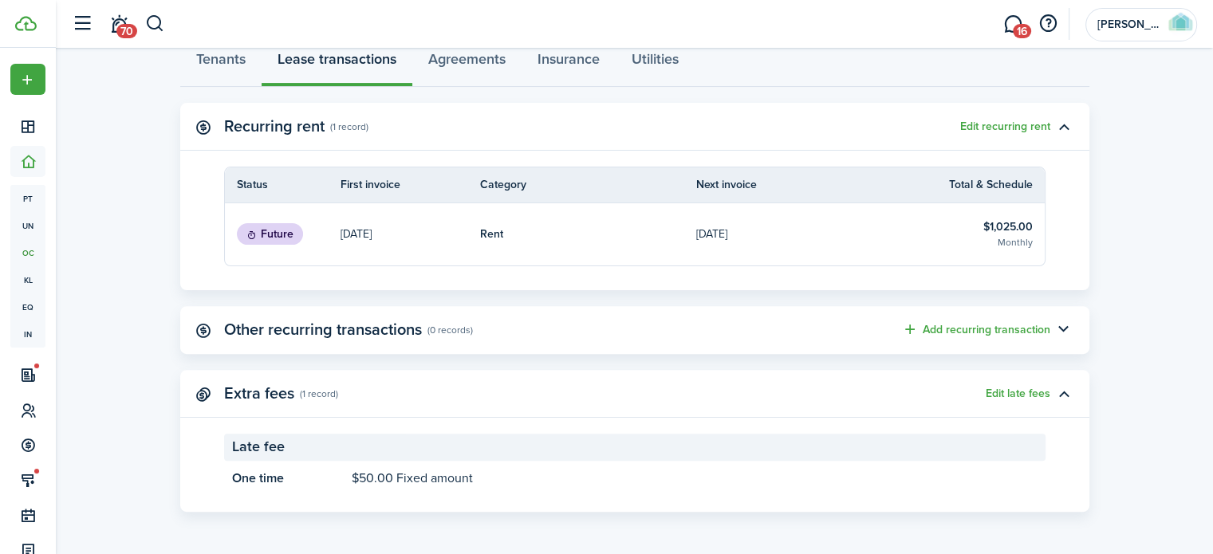
click at [372, 233] on p "[DATE]" at bounding box center [355, 234] width 31 height 17
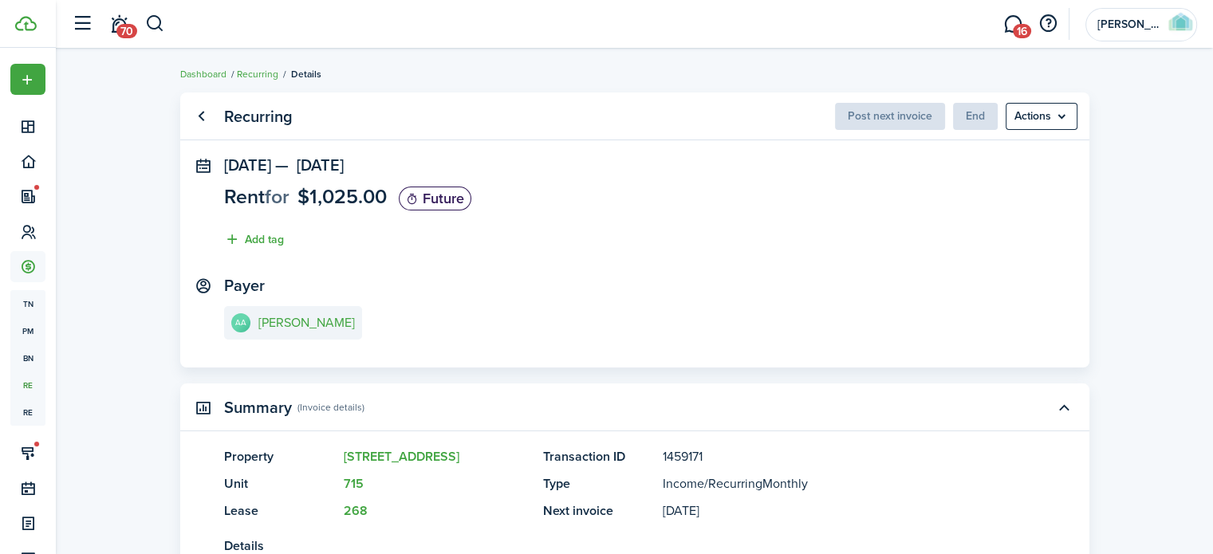
click at [1040, 133] on panel-main-header "Recurring Post next invoice End Actions" at bounding box center [634, 117] width 909 height 48
click at [1049, 119] on menu-btn "Actions" at bounding box center [1042, 116] width 72 height 27
click at [1053, 111] on menu-btn "Actions" at bounding box center [1042, 116] width 72 height 27
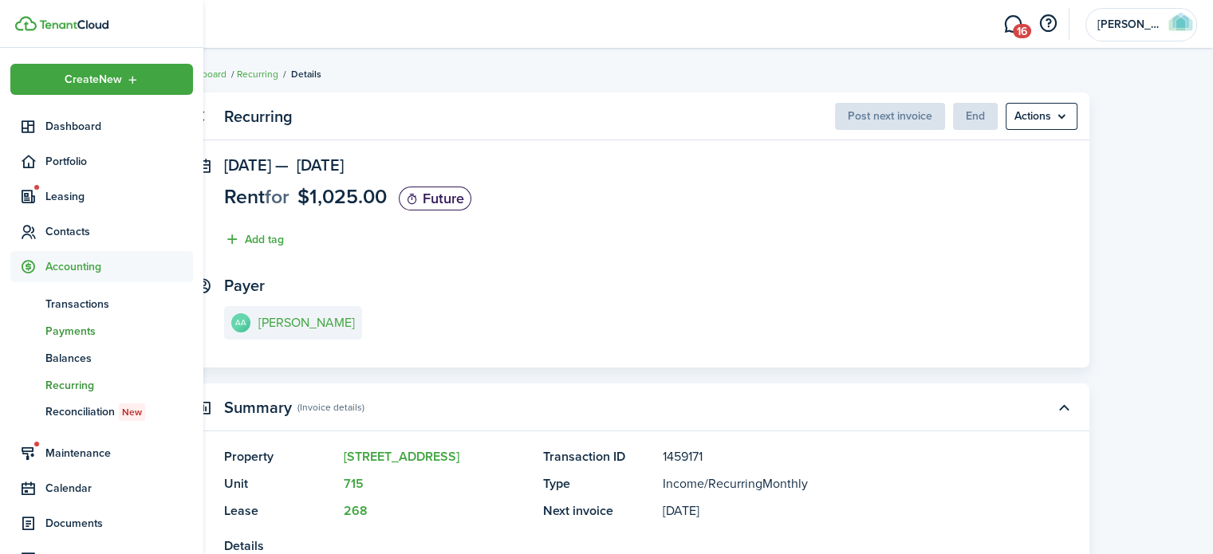
click at [69, 331] on span "Payments" at bounding box center [119, 331] width 148 height 17
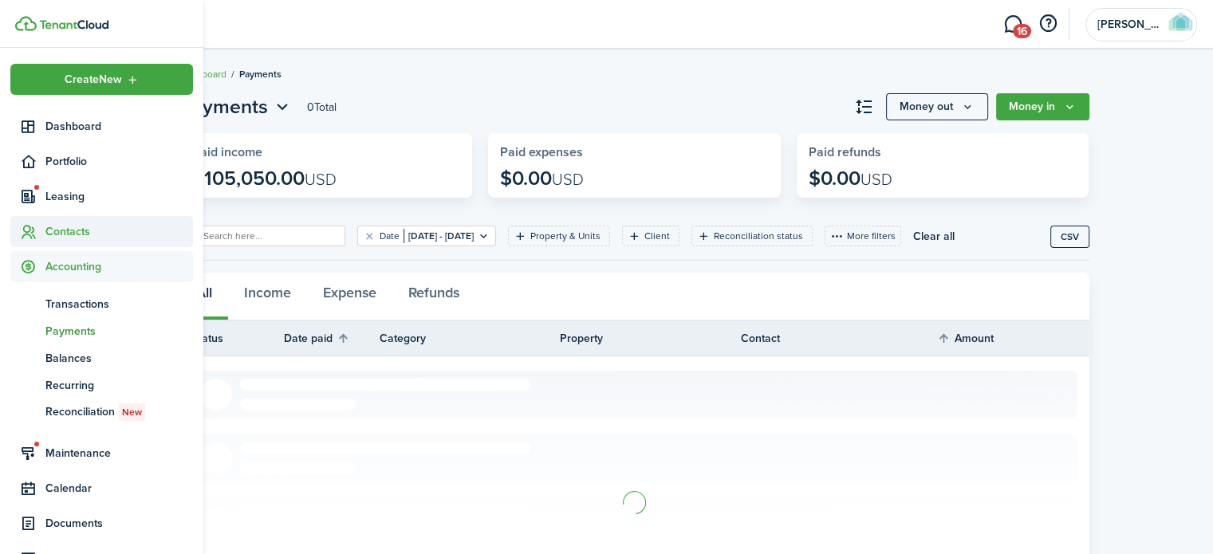
click at [76, 231] on span "Contacts" at bounding box center [119, 231] width 148 height 17
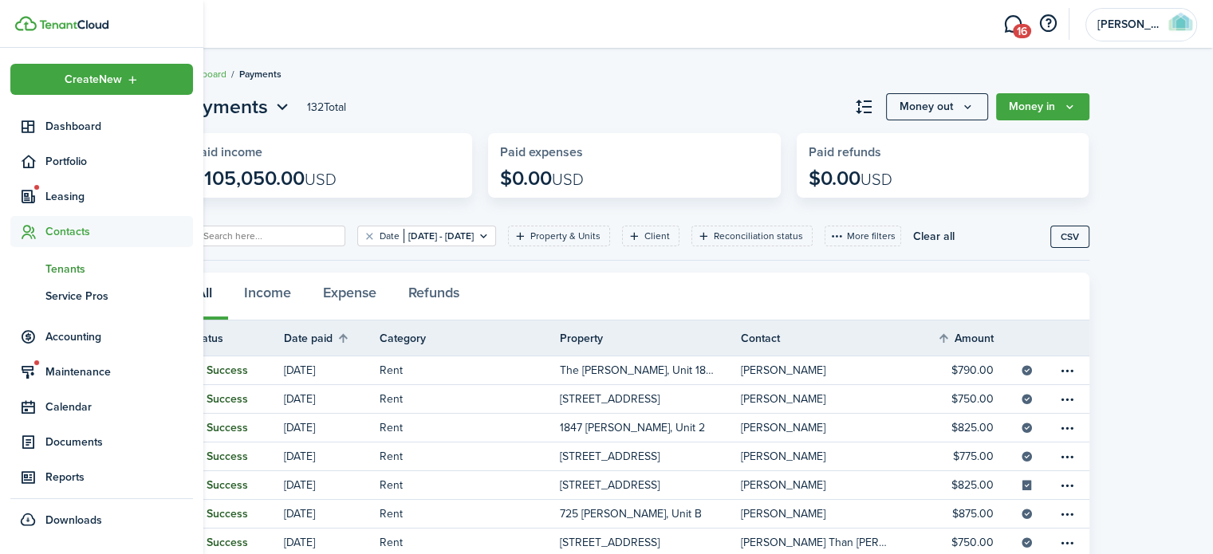
click at [72, 272] on span "Tenants" at bounding box center [119, 269] width 148 height 17
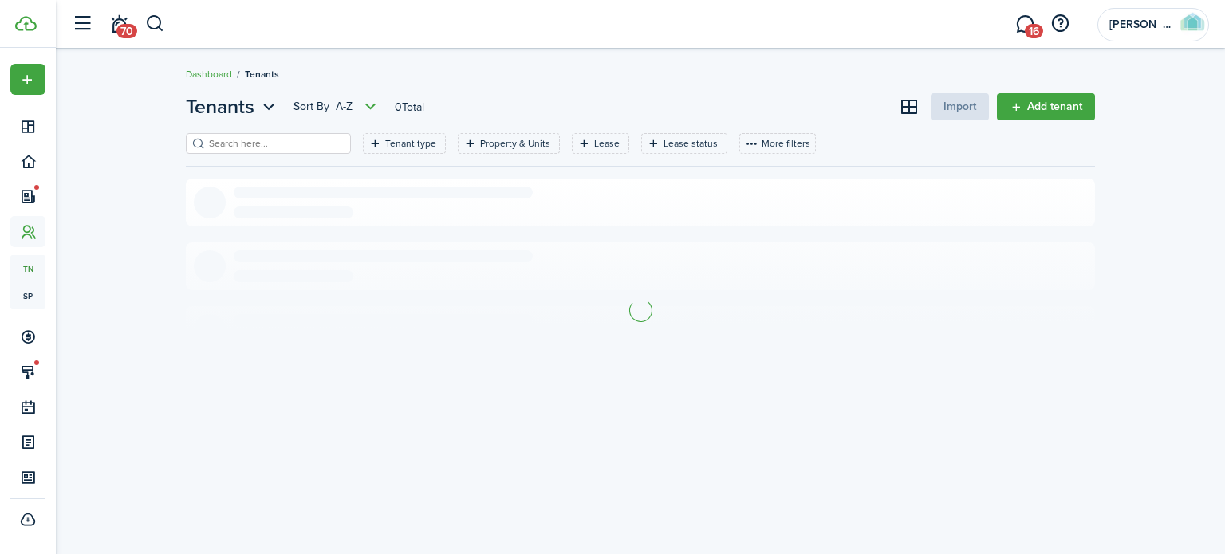
click at [280, 150] on input "search" at bounding box center [275, 143] width 140 height 15
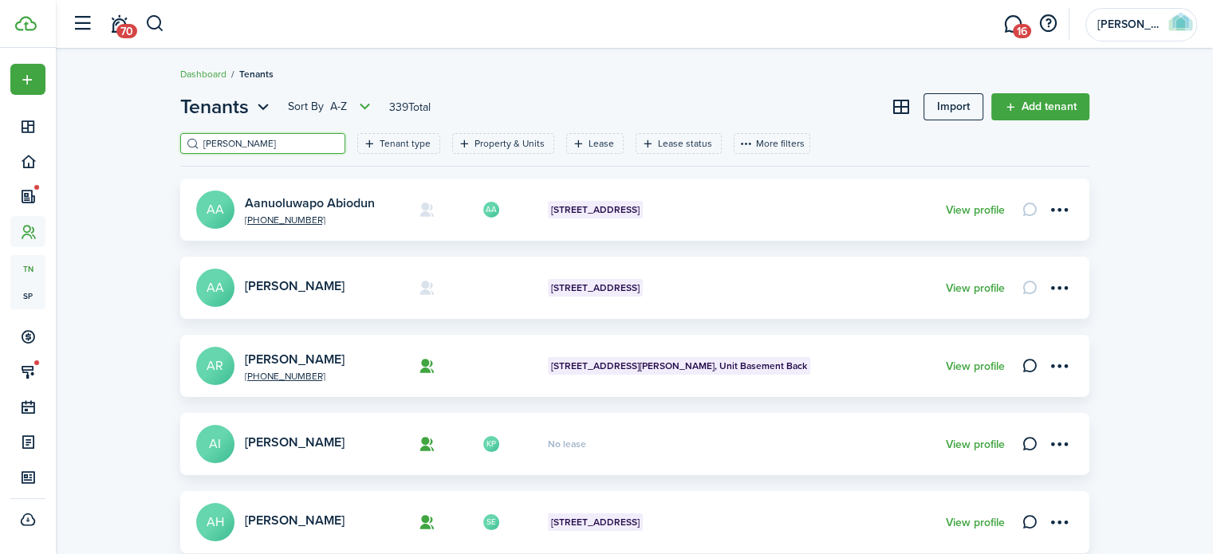
type input "[PERSON_NAME]"
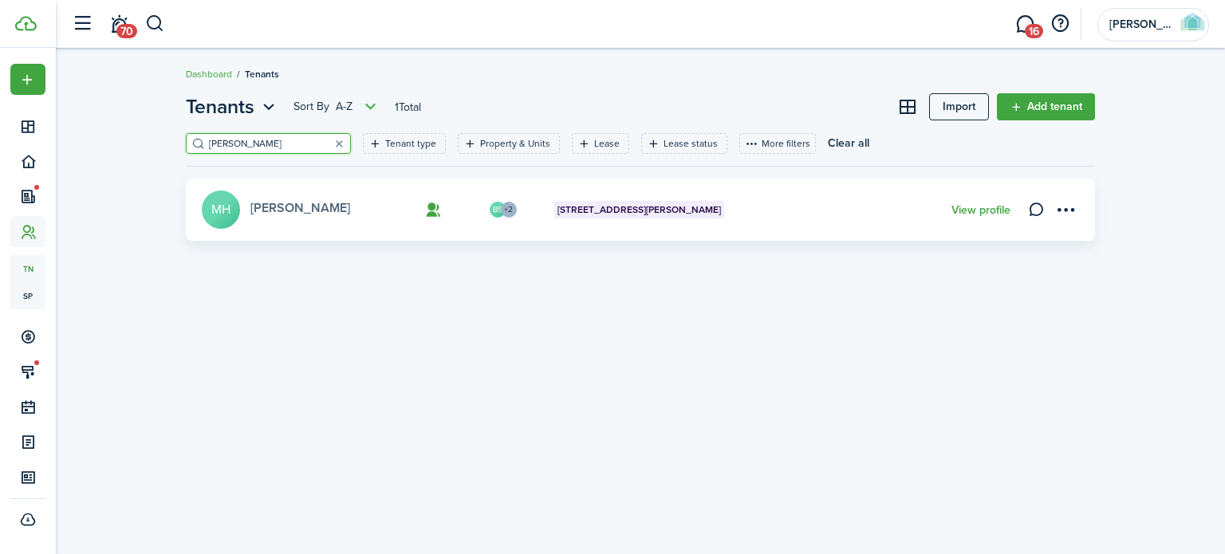
click at [303, 202] on link "[PERSON_NAME]" at bounding box center [300, 208] width 100 height 18
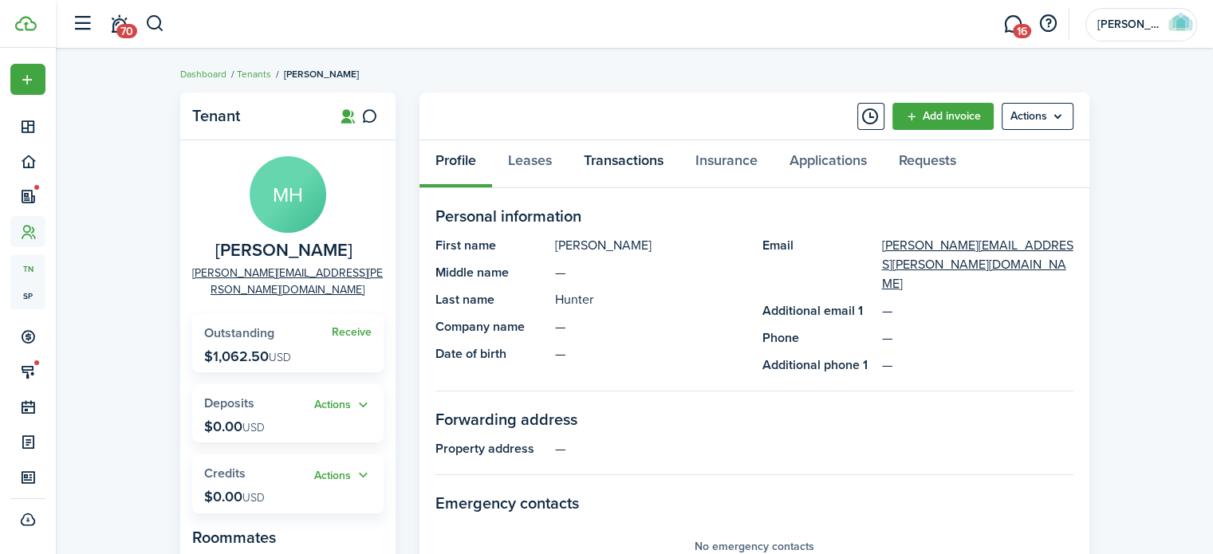
click at [652, 160] on link "Transactions" at bounding box center [624, 164] width 112 height 48
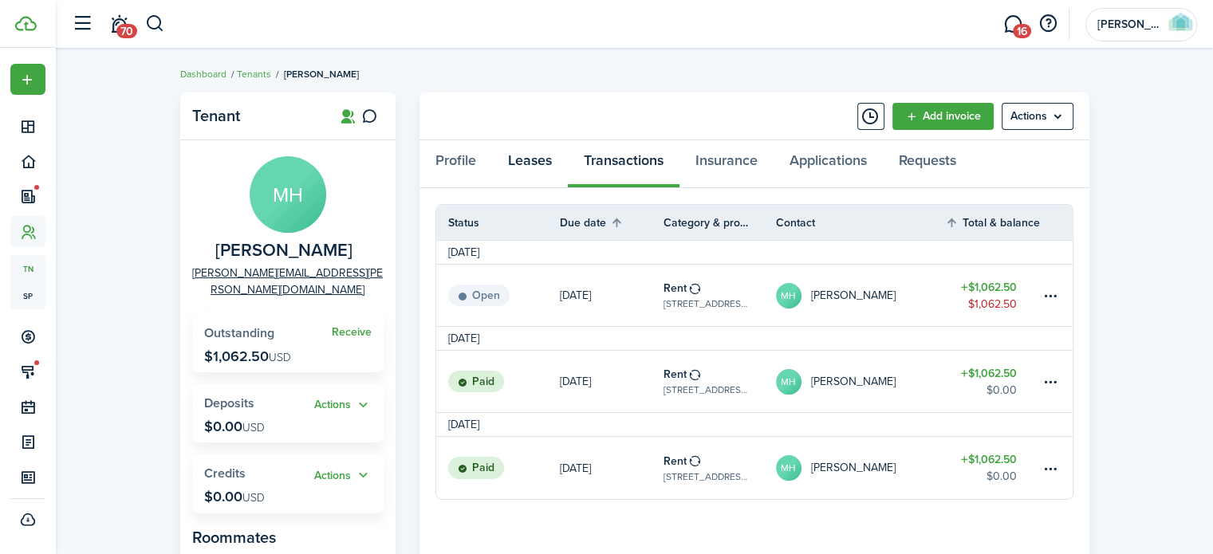
click at [525, 165] on link "Leases" at bounding box center [530, 164] width 76 height 48
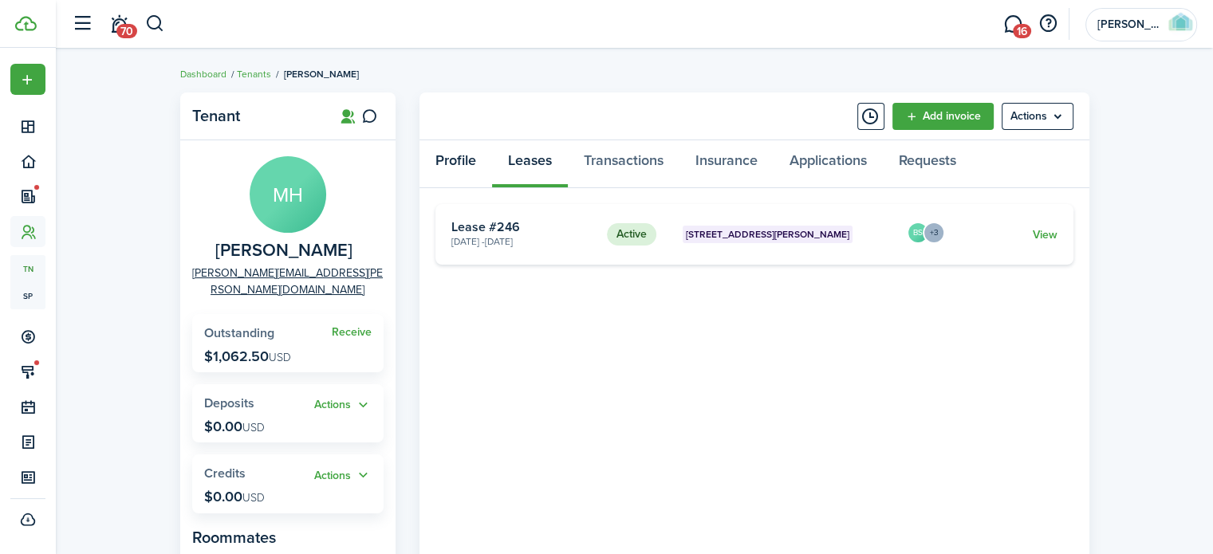
click at [453, 162] on link "Profile" at bounding box center [455, 164] width 73 height 48
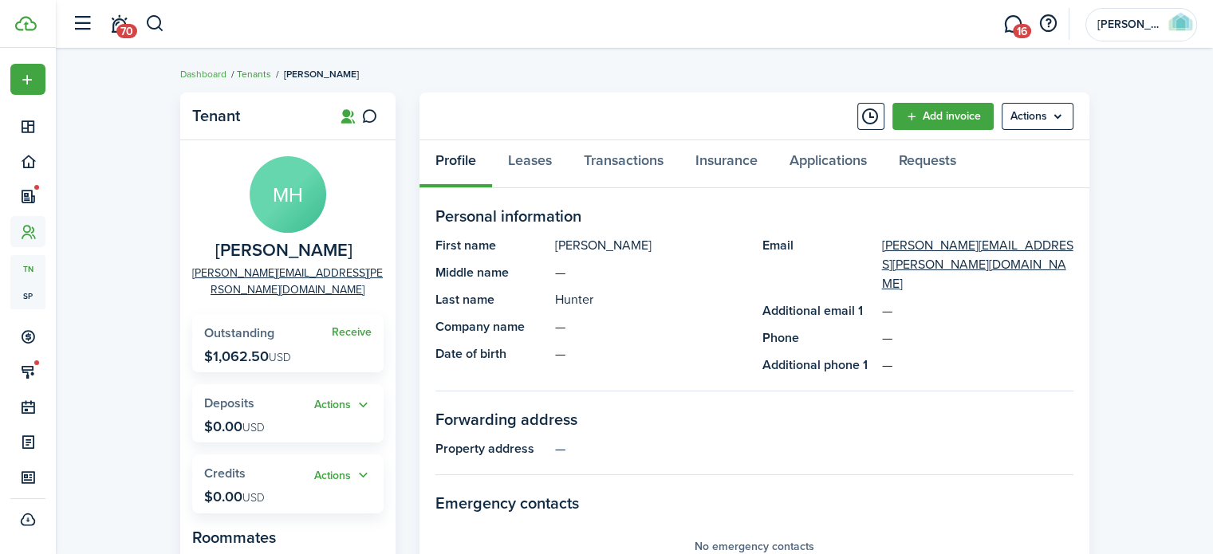
click at [252, 75] on link "Tenants" at bounding box center [254, 74] width 34 height 14
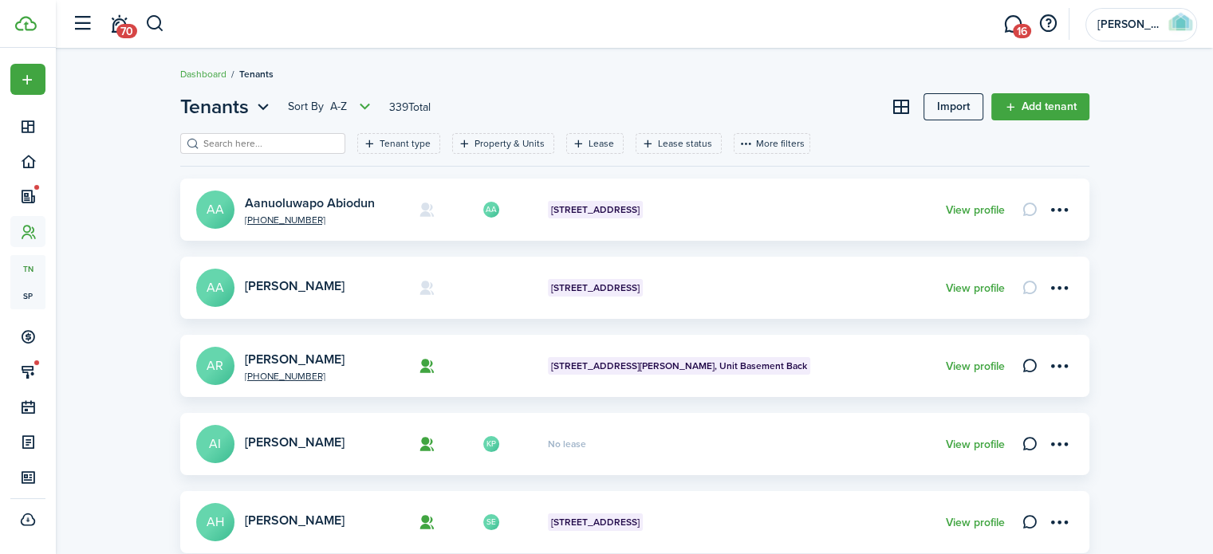
click at [258, 147] on input "search" at bounding box center [269, 143] width 140 height 15
type input "[PERSON_NAME]"
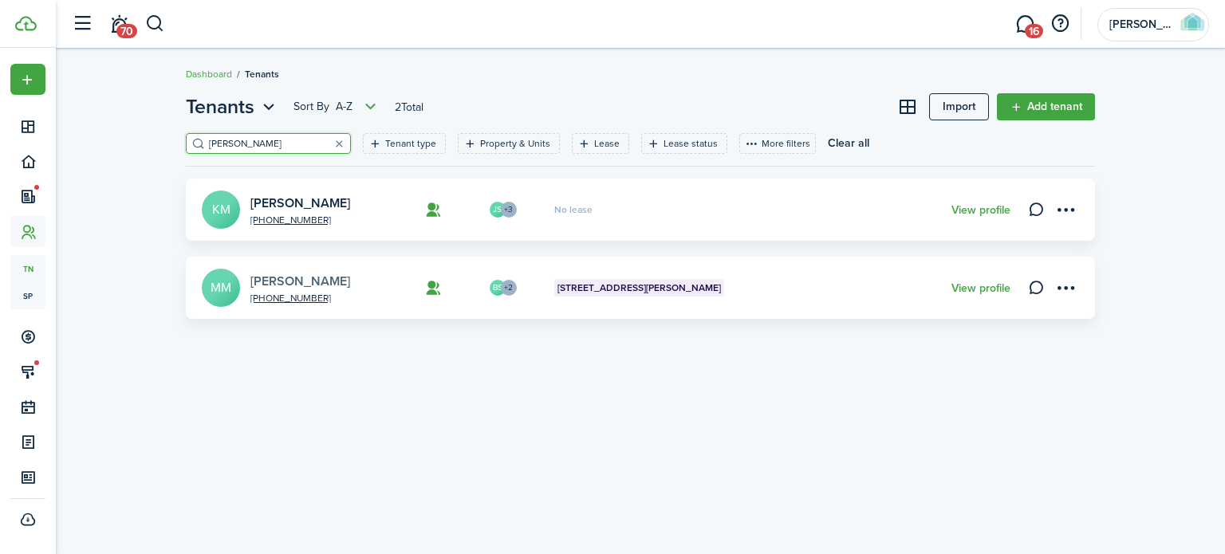
click at [301, 280] on link "[PERSON_NAME]" at bounding box center [300, 281] width 100 height 18
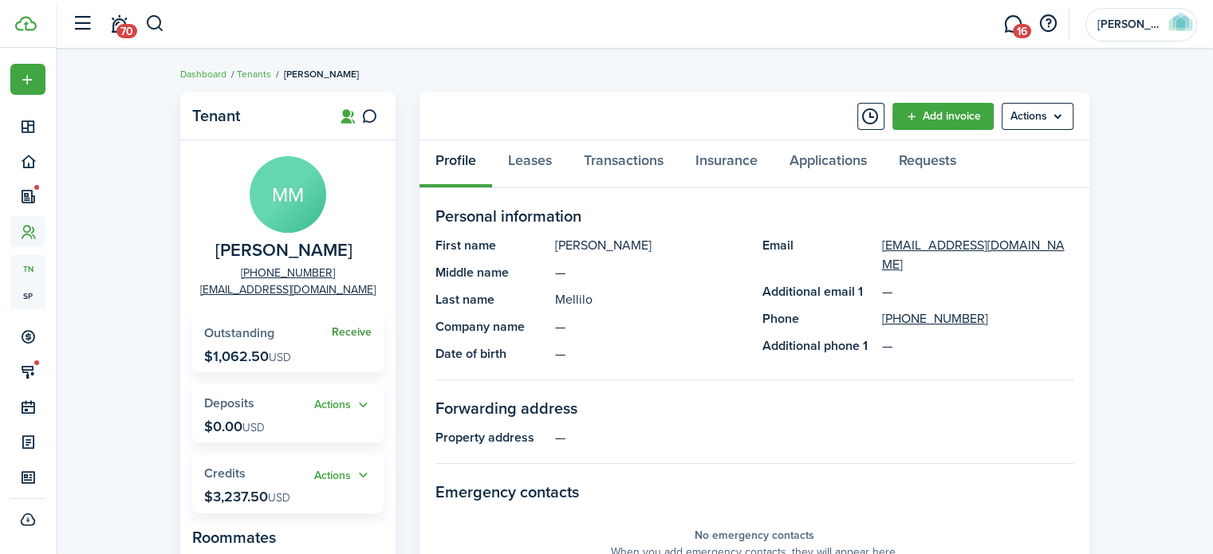
click at [346, 329] on link "Receive" at bounding box center [352, 332] width 40 height 13
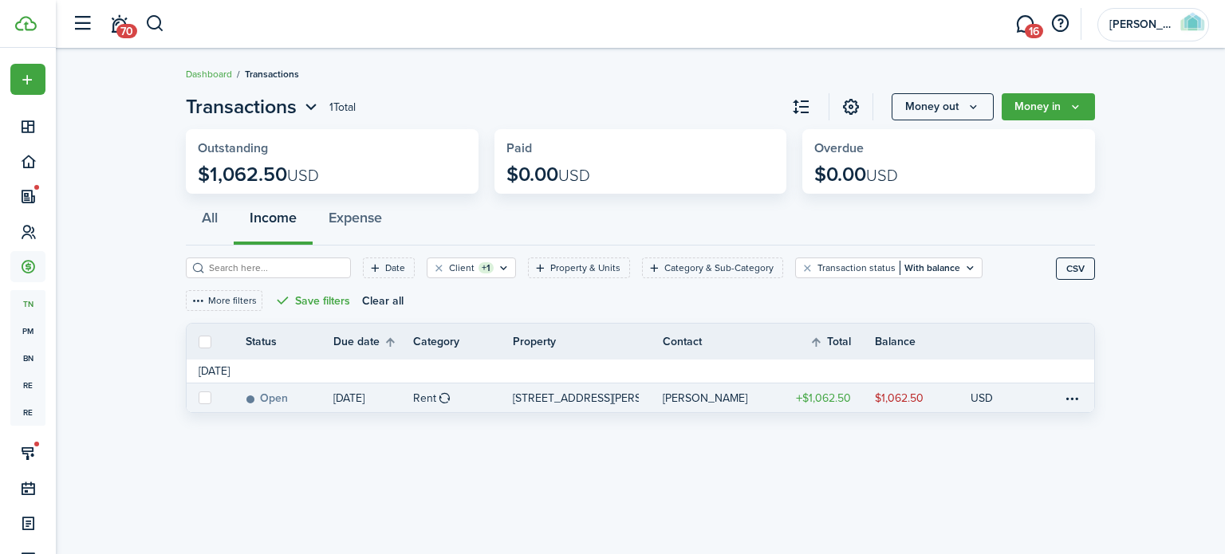
click at [200, 400] on label at bounding box center [205, 398] width 13 height 13
click at [199, 399] on input "checkbox" at bounding box center [198, 398] width 1 height 1
checkbox input "true"
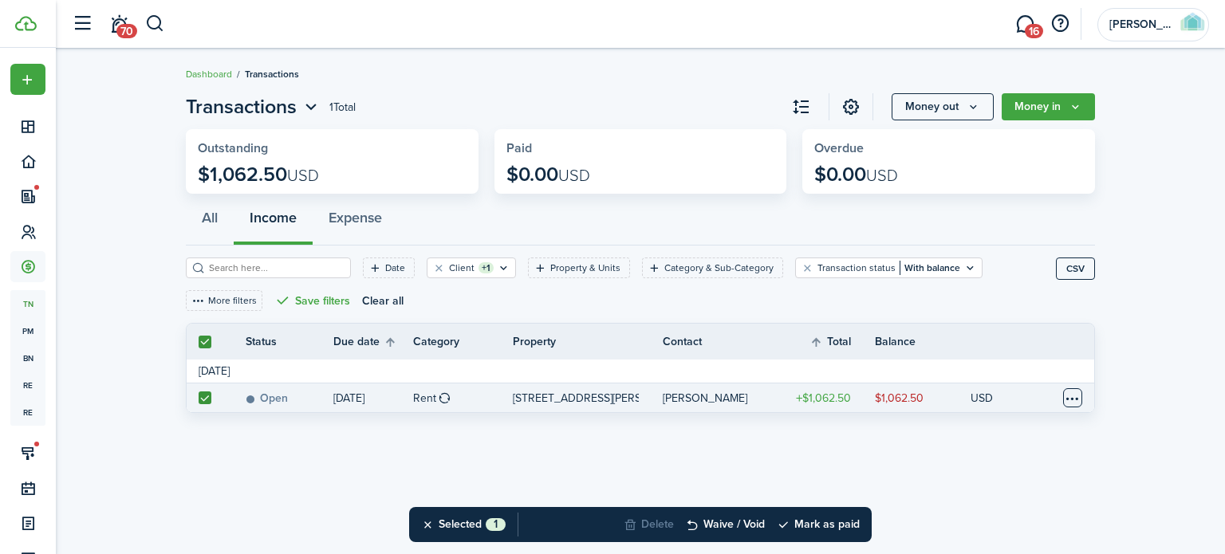
click at [1068, 398] on table-menu-btn-icon at bounding box center [1072, 397] width 19 height 19
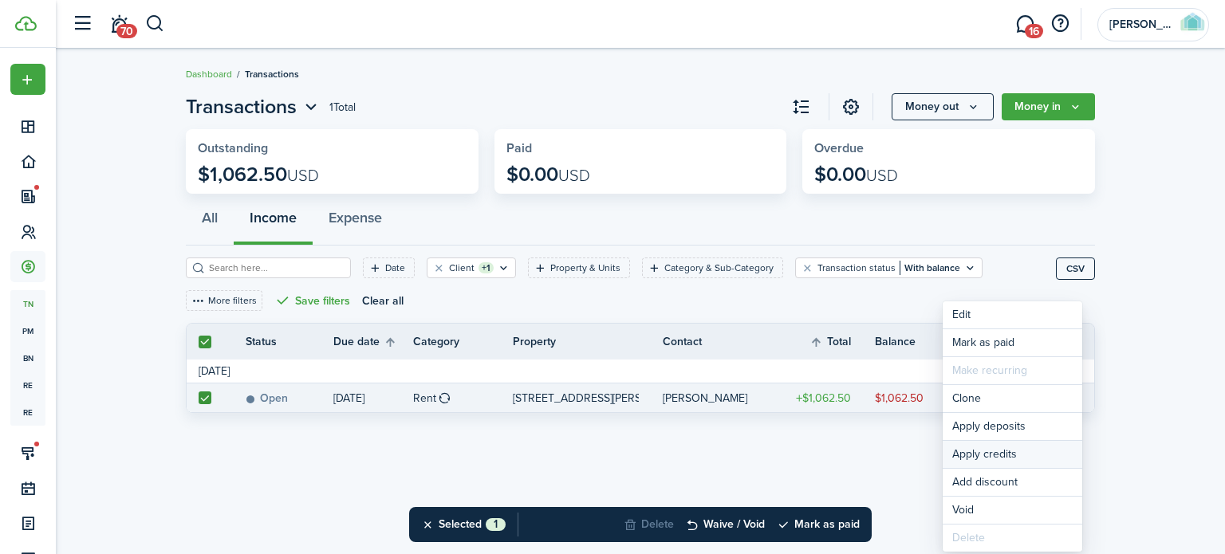
click at [984, 451] on button "Apply credits" at bounding box center [1013, 454] width 140 height 27
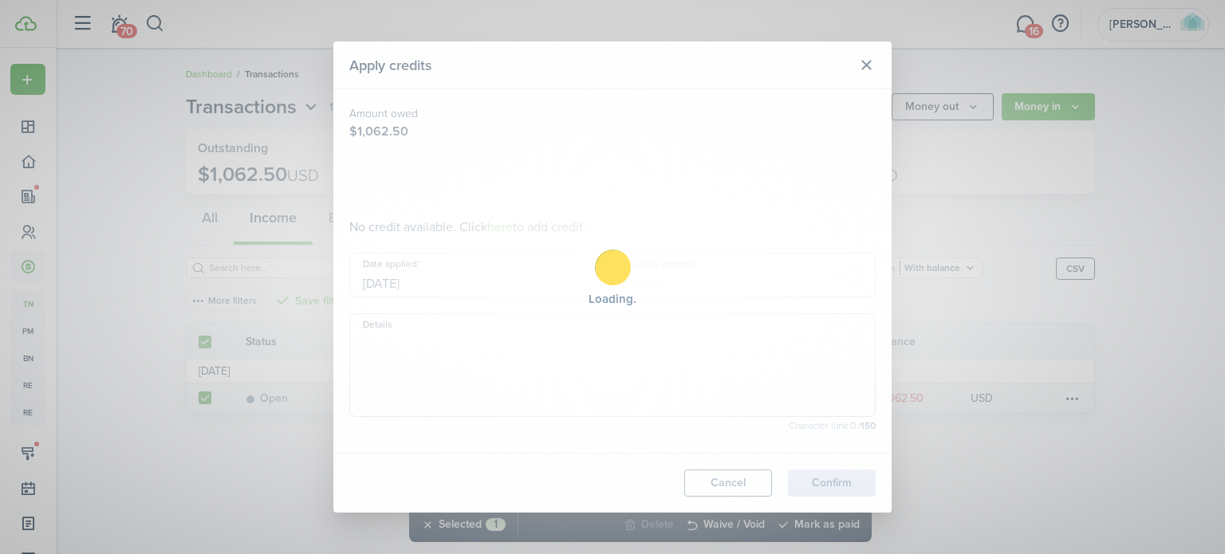
type input "$1,062.50"
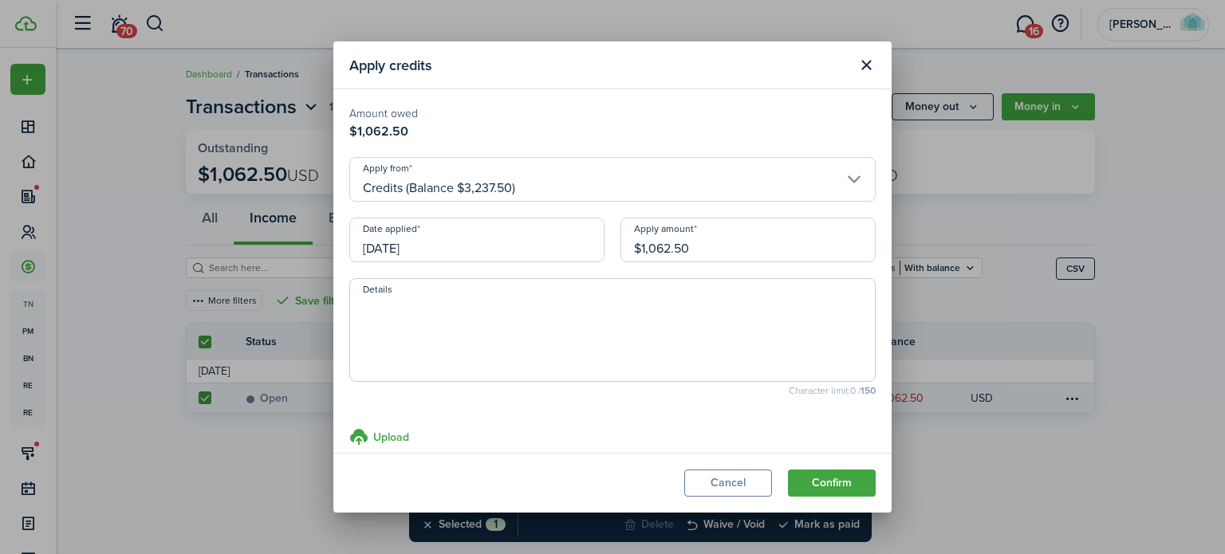
click at [440, 333] on textarea "Details" at bounding box center [612, 335] width 525 height 77
type textarea "S"
type textarea "[DATE]"
click at [816, 482] on button "Confirm" at bounding box center [832, 483] width 88 height 27
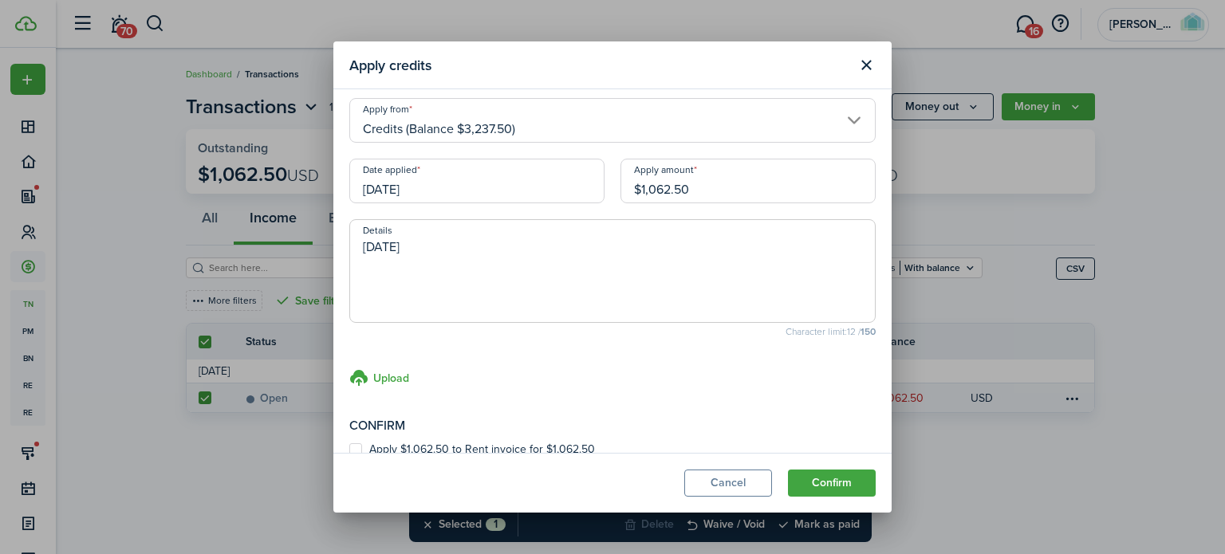
scroll to position [93, 0]
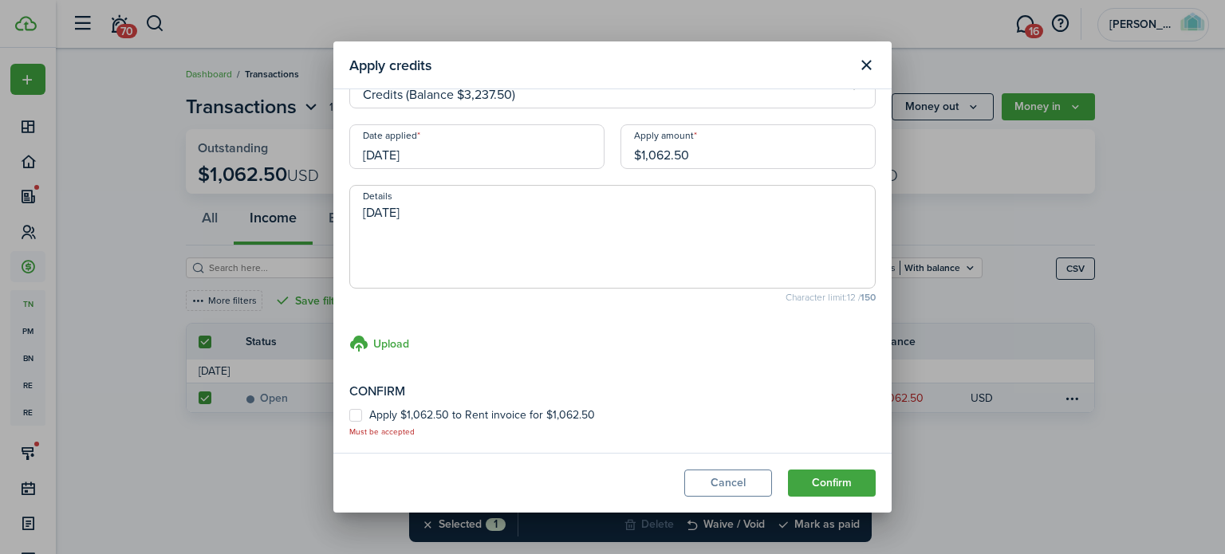
click at [350, 412] on label "Apply $1,062.50 to Rent invoice for $1,062.50" at bounding box center [472, 415] width 246 height 13
click at [349, 517] on input "Apply $1,062.50 to Rent invoice for $1,062.50" at bounding box center [348, 517] width 1 height 1
checkbox input "true"
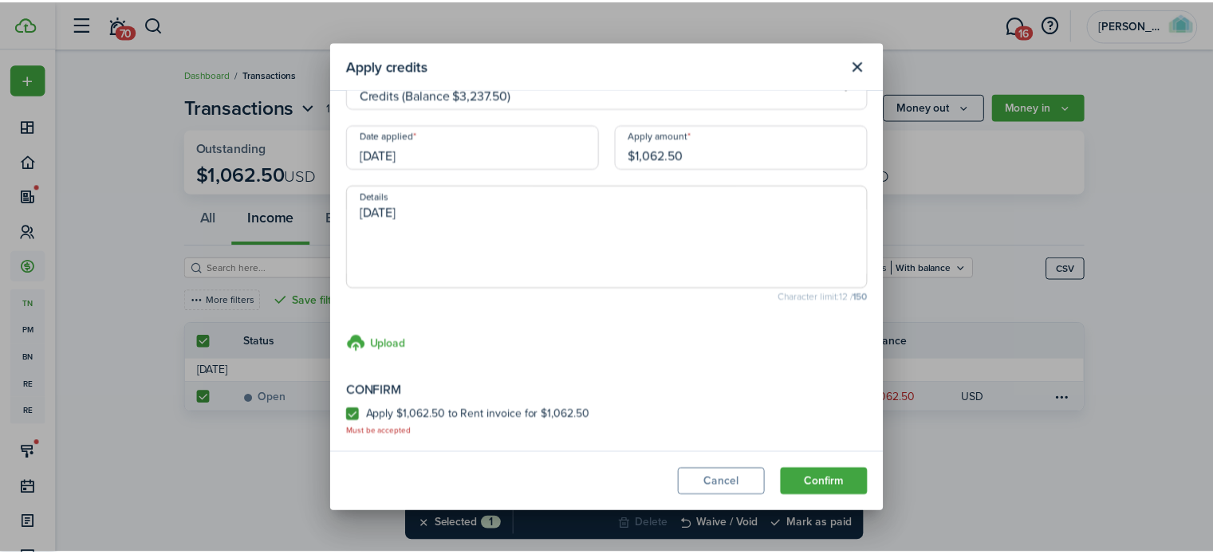
scroll to position [77, 0]
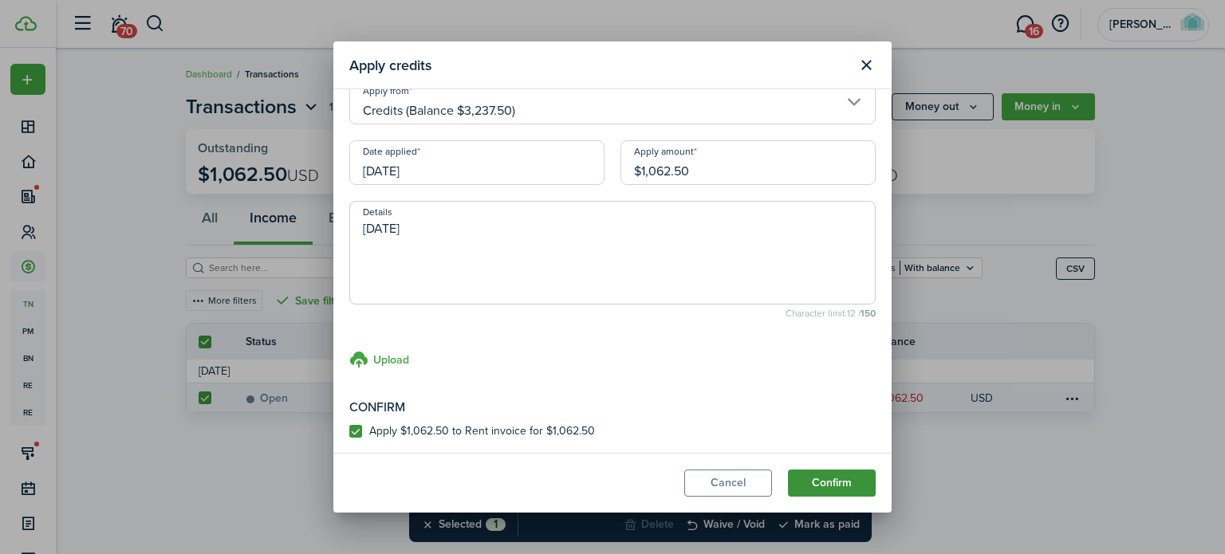
click at [842, 483] on button "Confirm" at bounding box center [832, 483] width 88 height 27
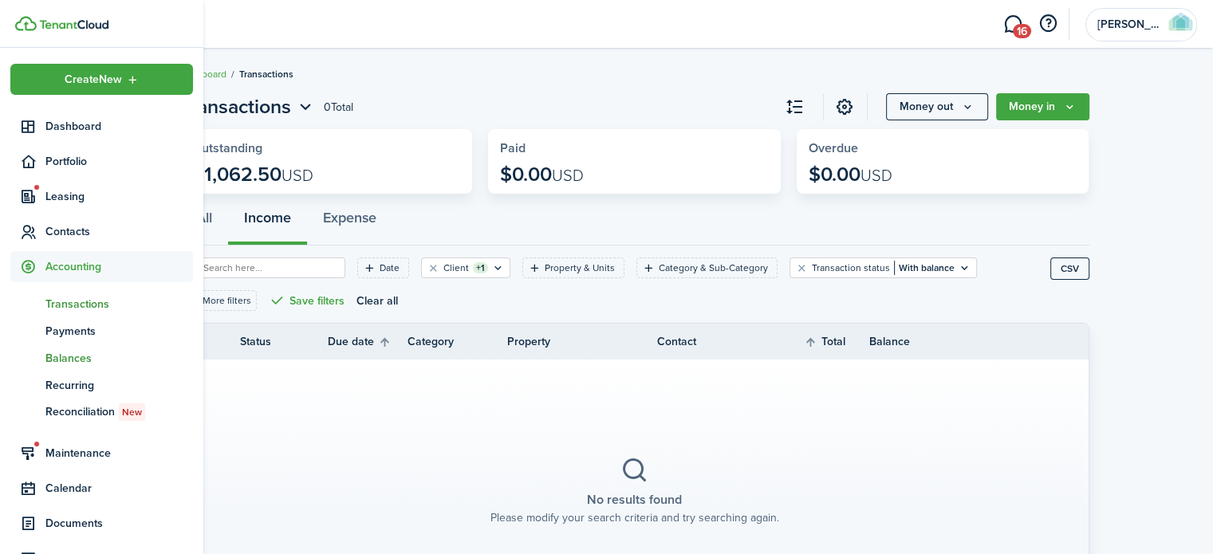
click at [75, 352] on span "Balances" at bounding box center [119, 358] width 148 height 17
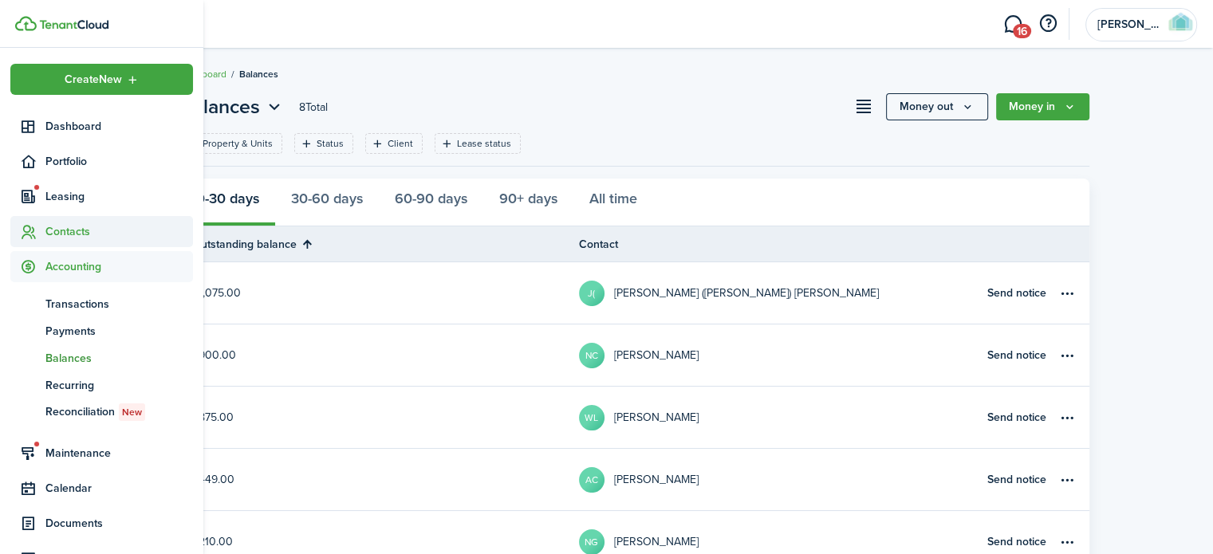
click at [69, 235] on span "Contacts" at bounding box center [119, 231] width 148 height 17
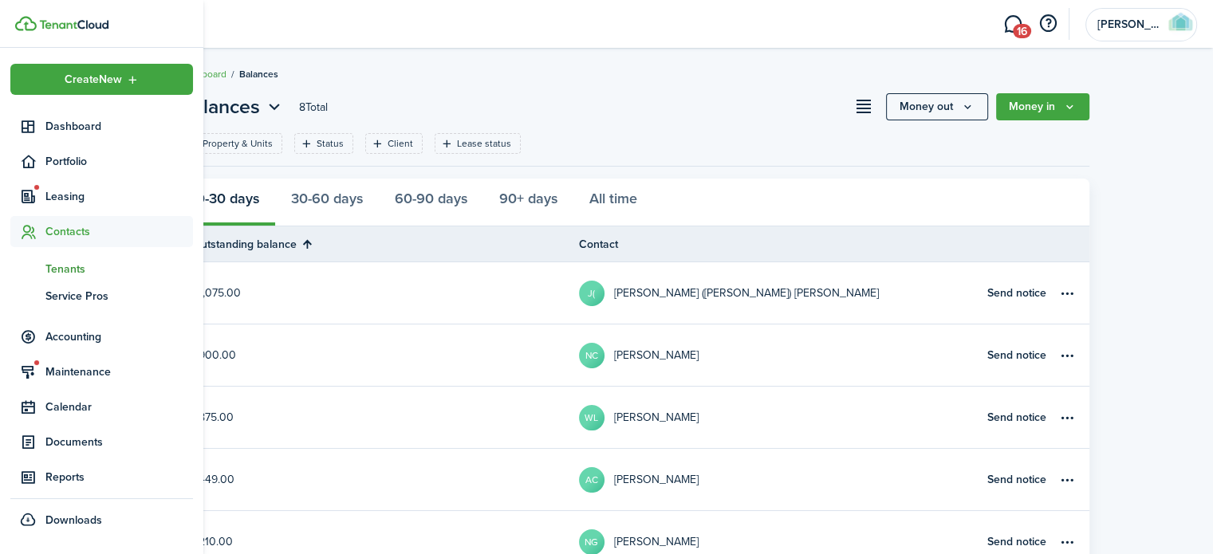
click at [78, 268] on span "Tenants" at bounding box center [119, 269] width 148 height 17
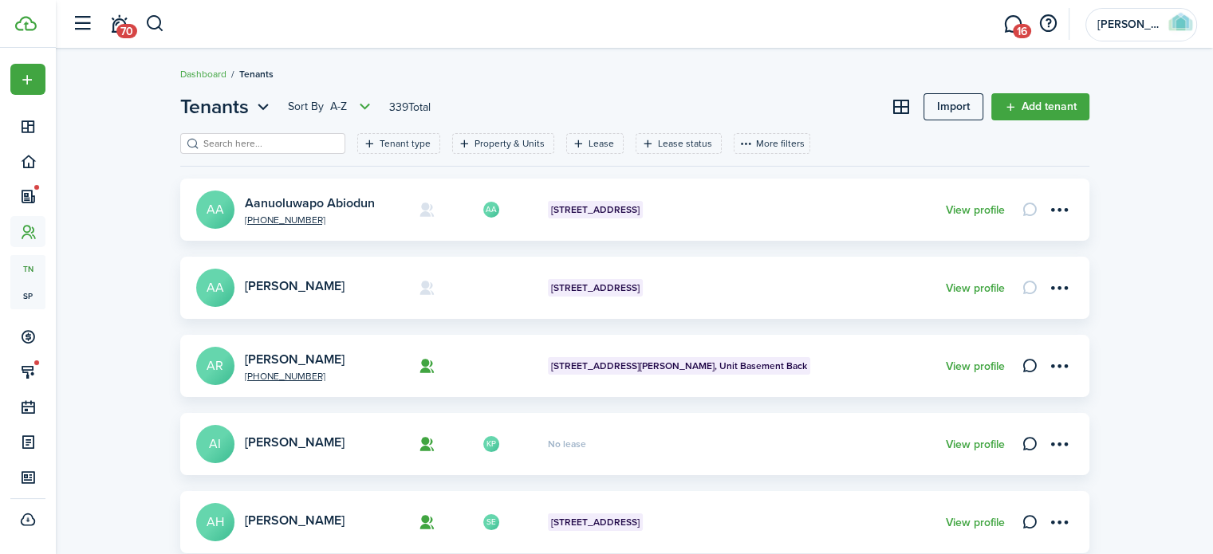
click at [203, 135] on filter-search at bounding box center [262, 143] width 165 height 21
click at [214, 141] on input "search" at bounding box center [269, 143] width 140 height 15
type input "[PERSON_NAME]"
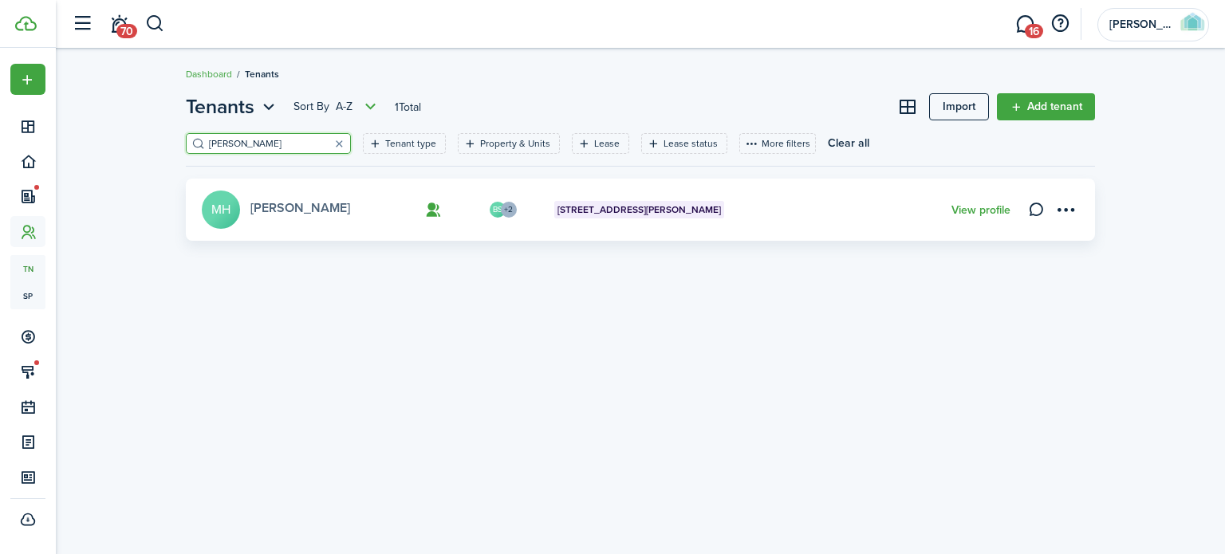
click at [298, 206] on link "[PERSON_NAME]" at bounding box center [300, 208] width 100 height 18
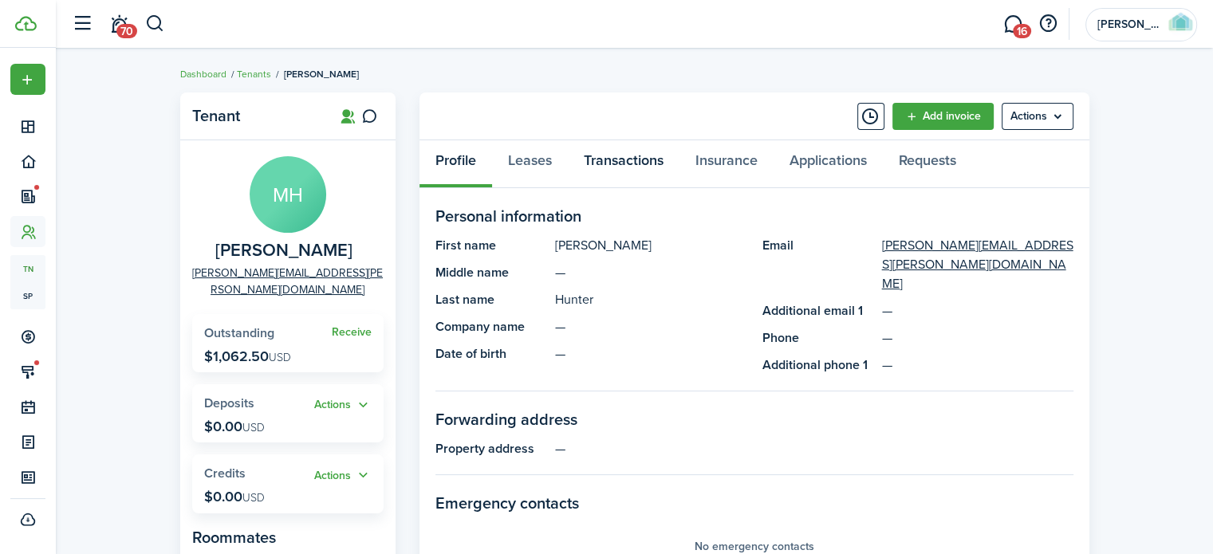
click at [654, 162] on link "Transactions" at bounding box center [624, 164] width 112 height 48
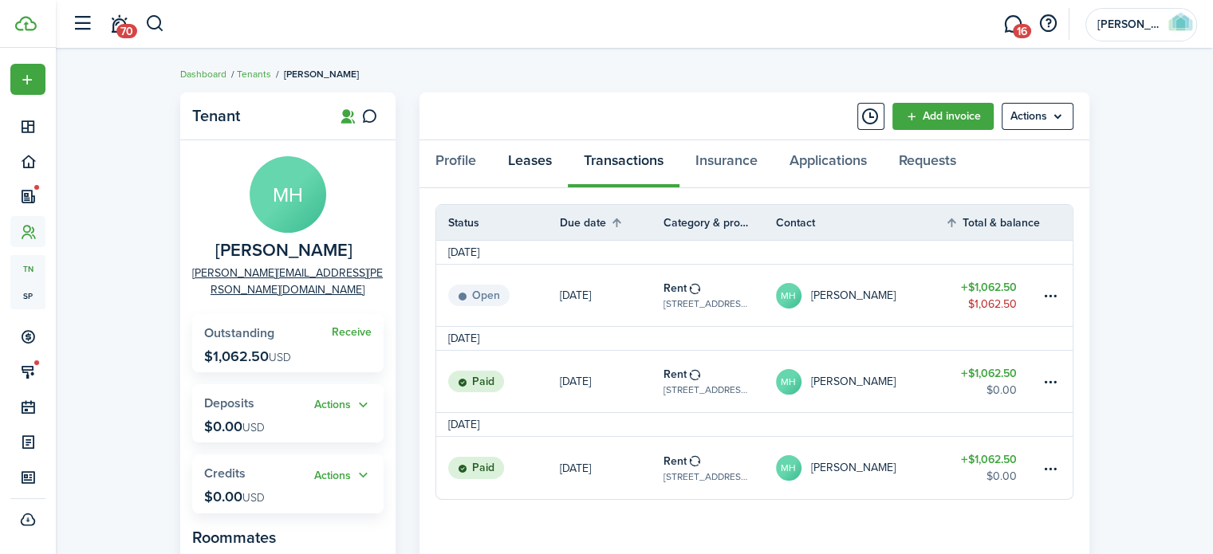
click at [521, 155] on link "Leases" at bounding box center [530, 164] width 76 height 48
